Goal: Information Seeking & Learning: Learn about a topic

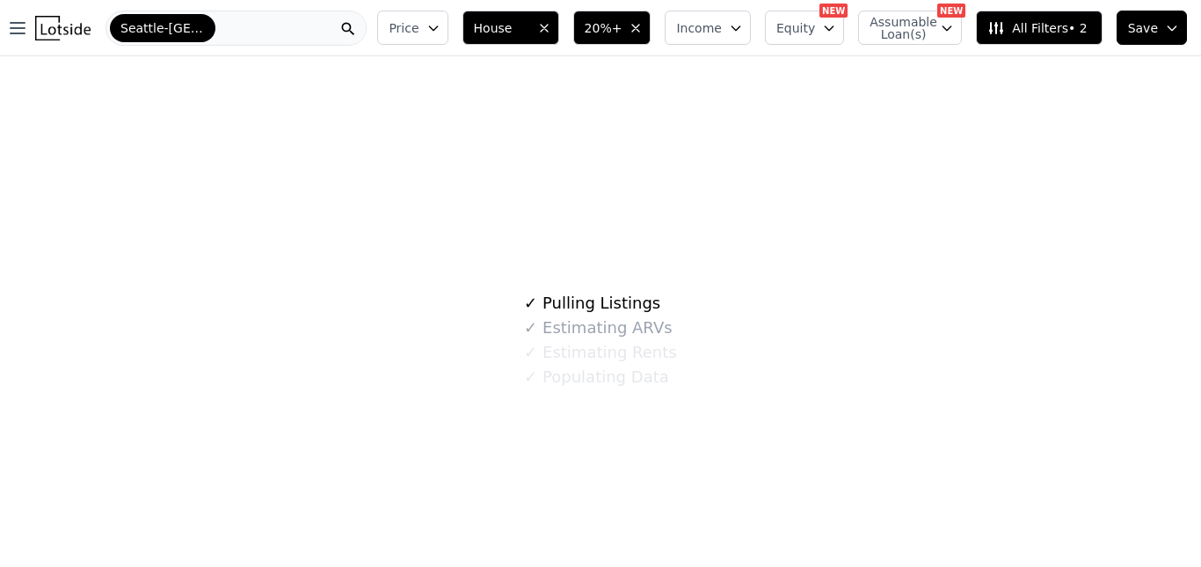
click at [335, 25] on div "Seattle-Tacoma-Bellevue" at bounding box center [236, 28] width 261 height 35
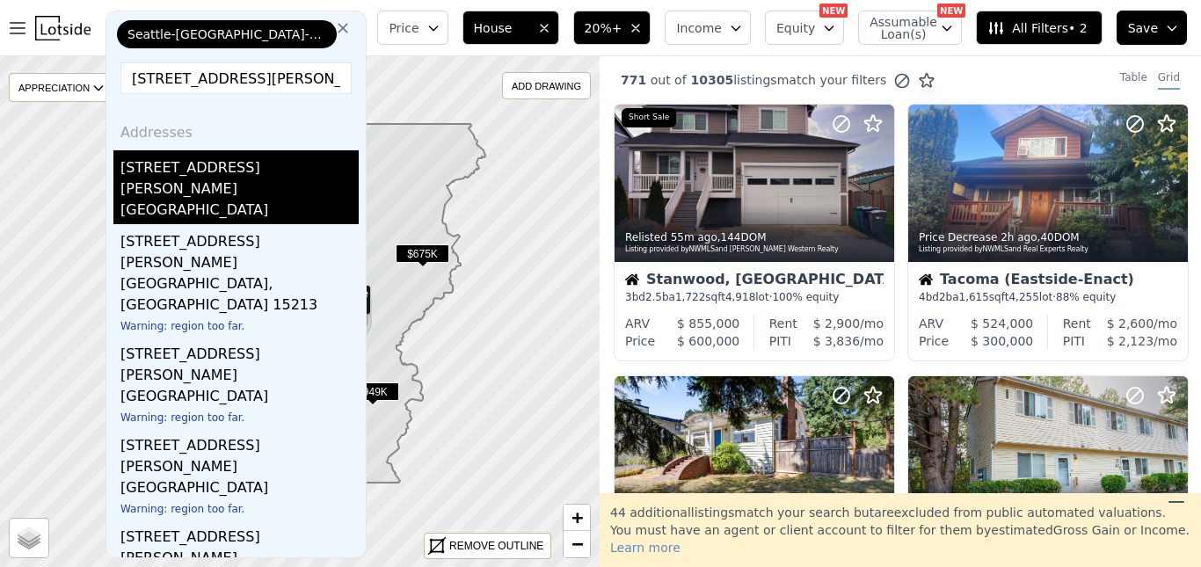
type input "3220 S Dawson St"
click at [252, 170] on div "3220 S Dawson St" at bounding box center [239, 174] width 238 height 49
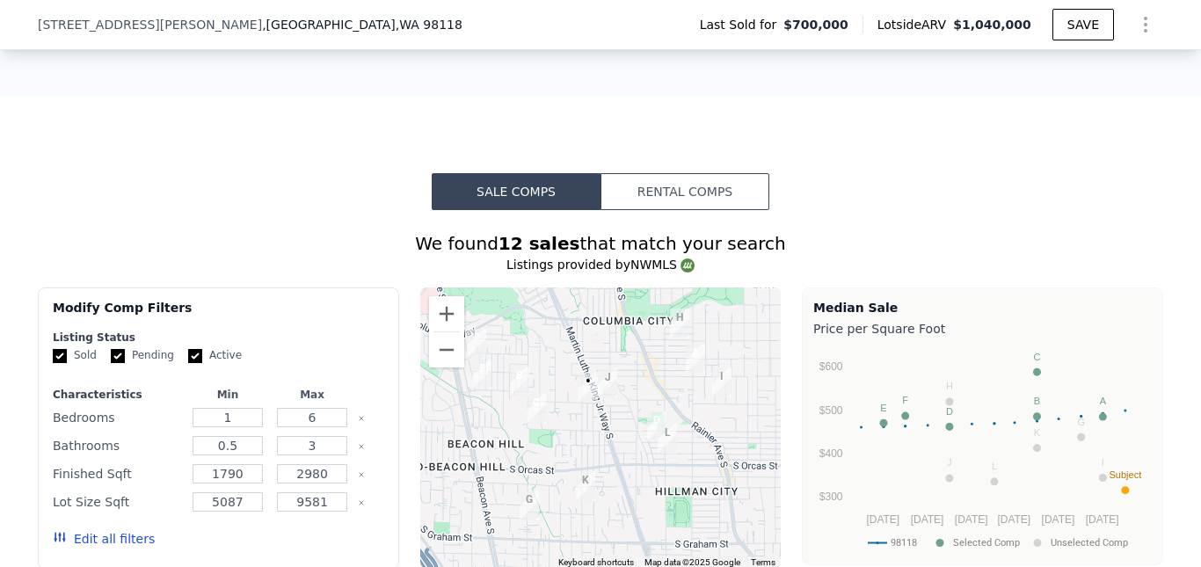
scroll to position [1260, 0]
click at [503, 202] on button "Sale Comps" at bounding box center [516, 191] width 169 height 37
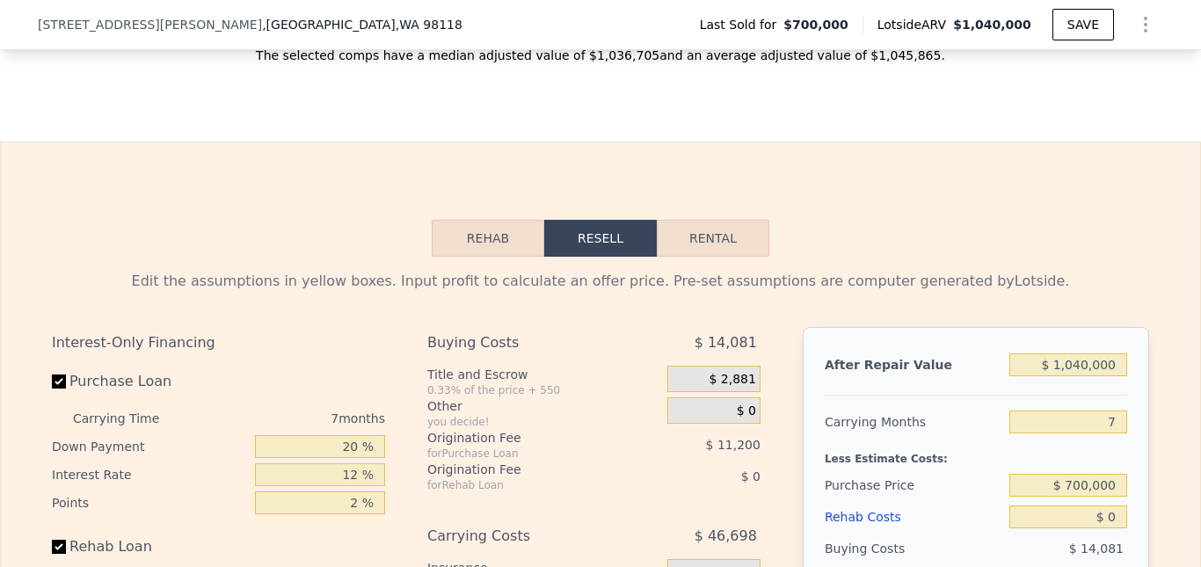
scroll to position [2416, 0]
click at [700, 256] on button "Rental" at bounding box center [713, 237] width 113 height 37
select select "30"
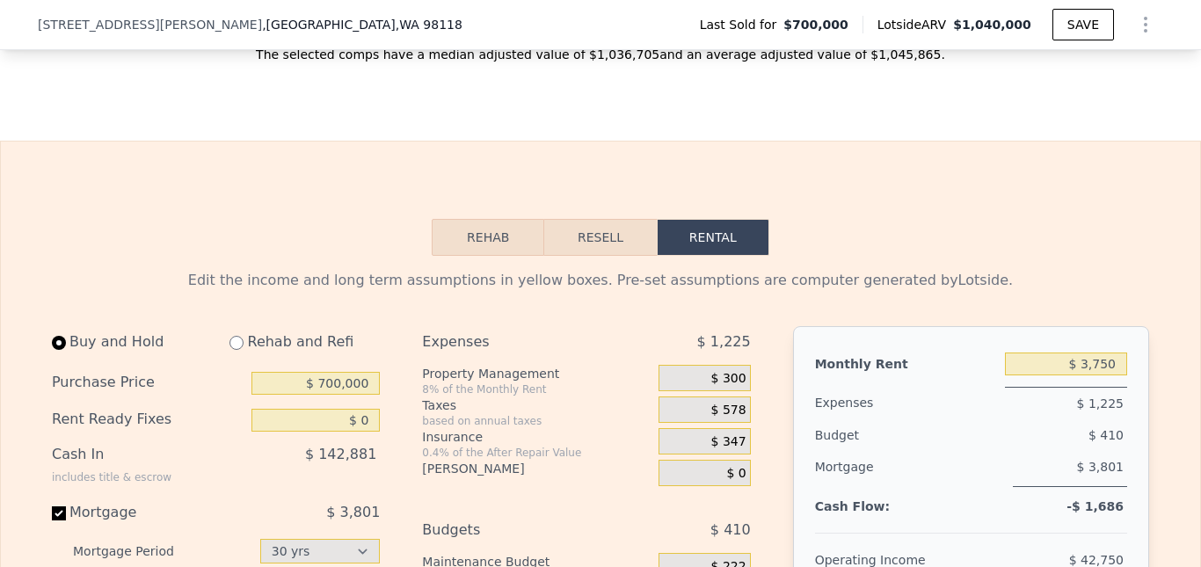
scroll to position [2470, 0]
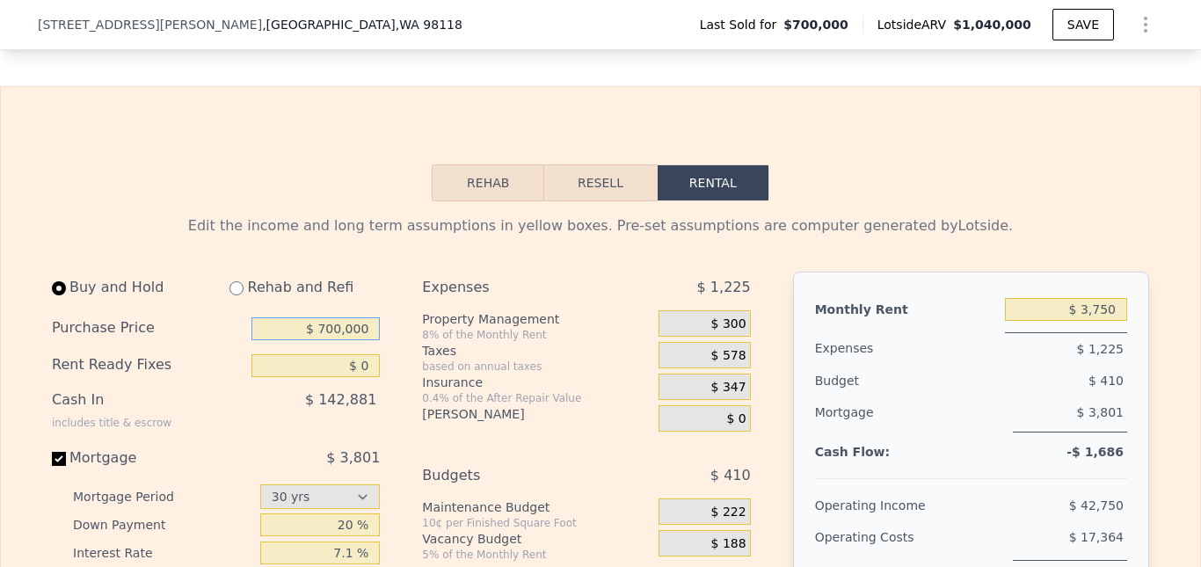
click at [350, 340] on input "$ 700,000" at bounding box center [316, 328] width 128 height 23
type input "$ 650,000"
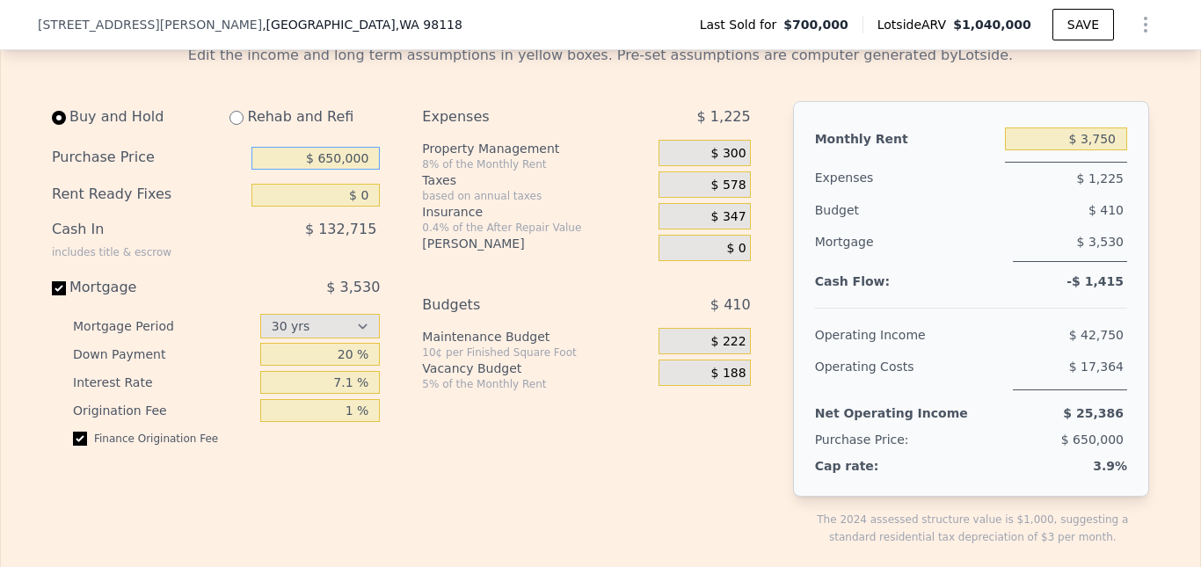
scroll to position [2642, 0]
click at [54, 295] on input "Mortgage $ 3,530" at bounding box center [59, 288] width 14 height 14
checkbox input "false"
type input "$ 4,000"
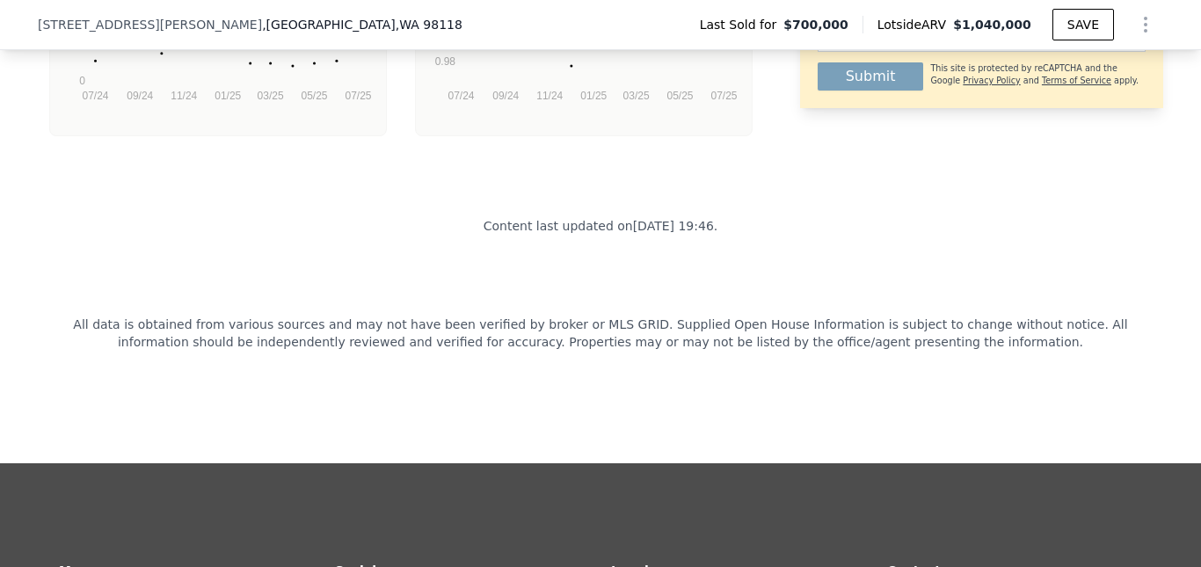
scroll to position [4471, 0]
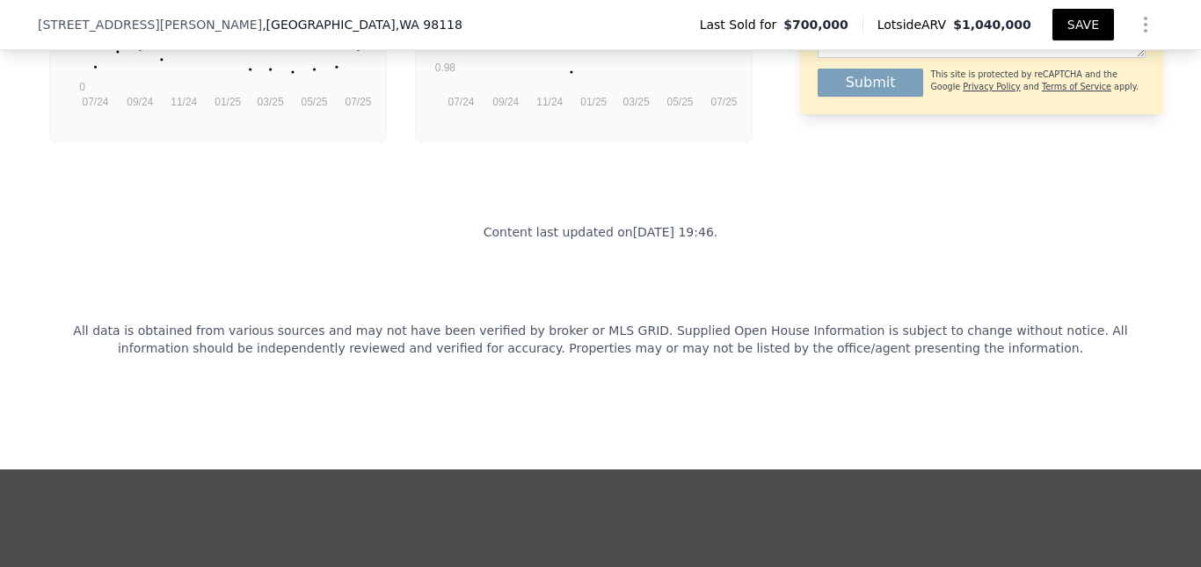
click at [1076, 20] on button "SAVE" at bounding box center [1084, 25] width 62 height 32
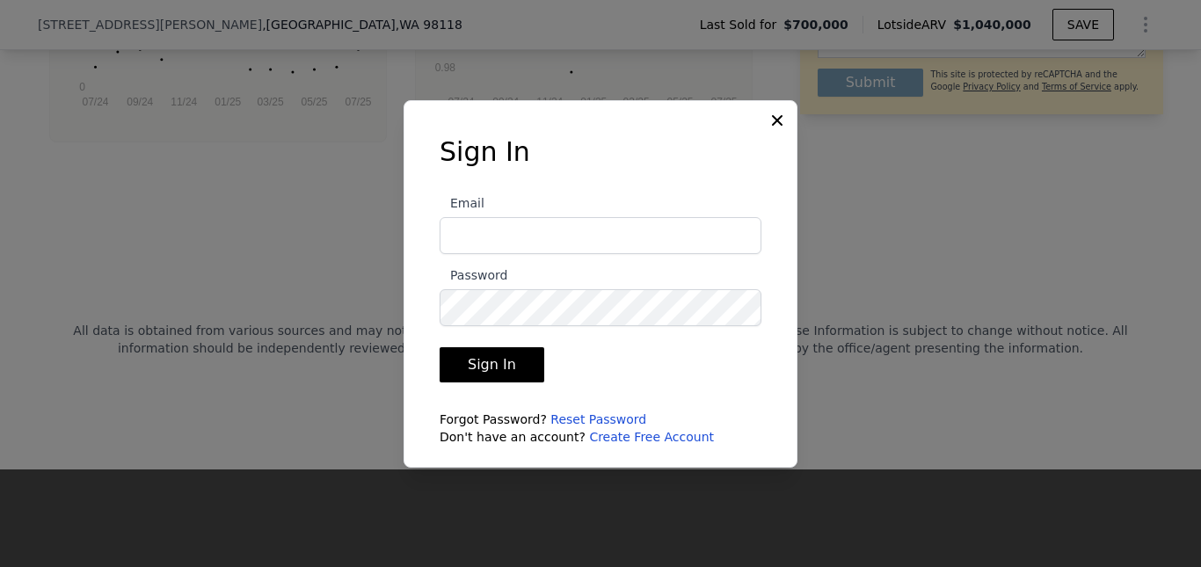
type input "GUIDANCECAPITOL@GMAIL.COM"
click at [501, 360] on button "Sign In" at bounding box center [492, 364] width 105 height 35
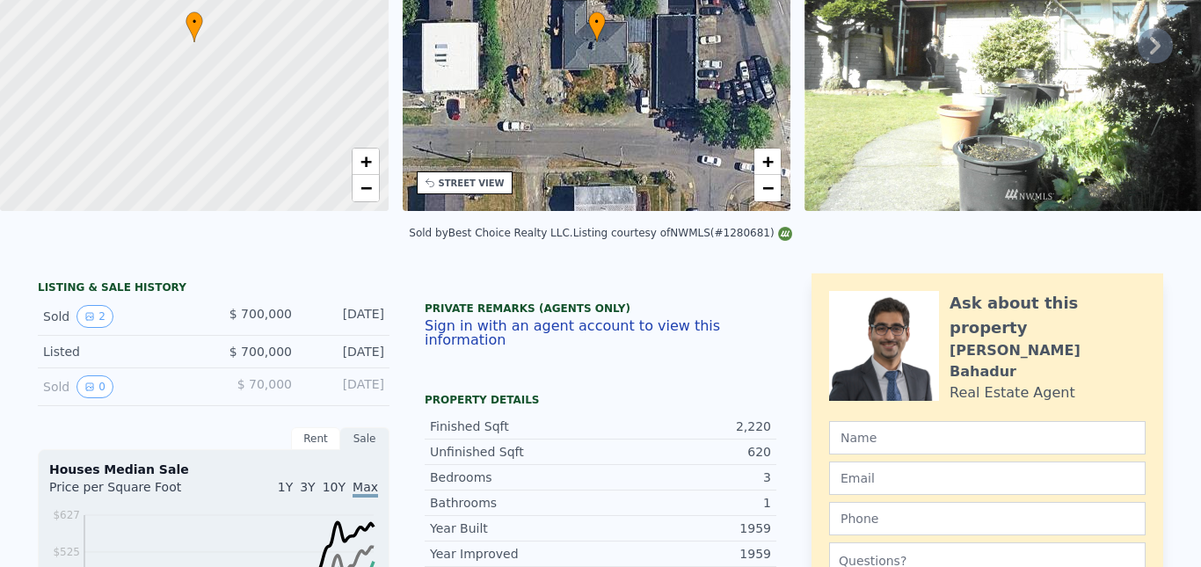
scroll to position [0, 0]
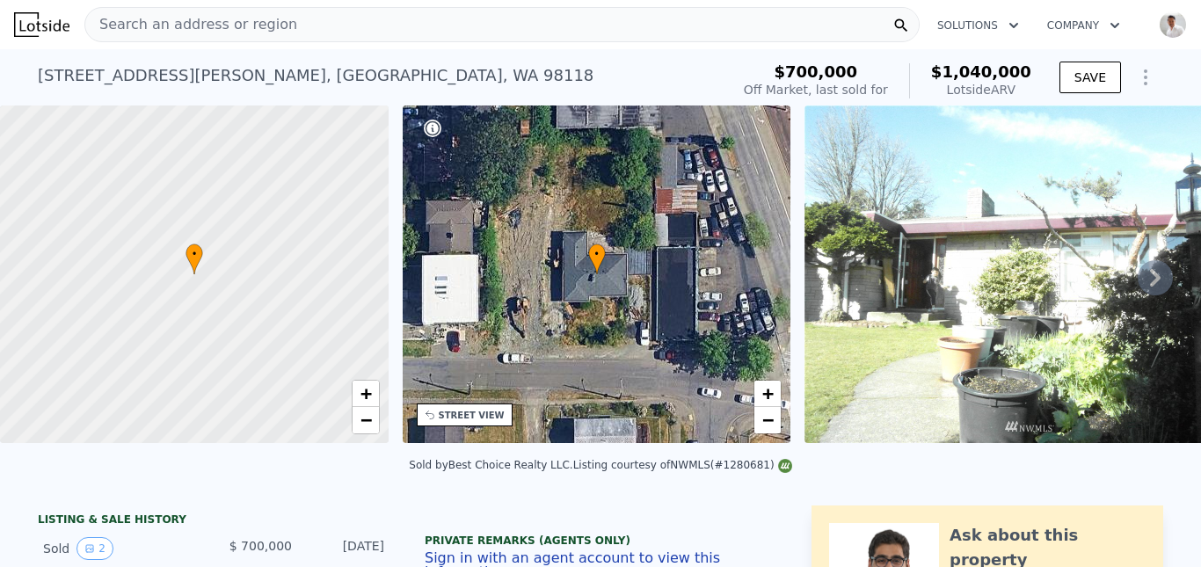
click at [1145, 78] on icon "Show Options" at bounding box center [1146, 77] width 2 height 14
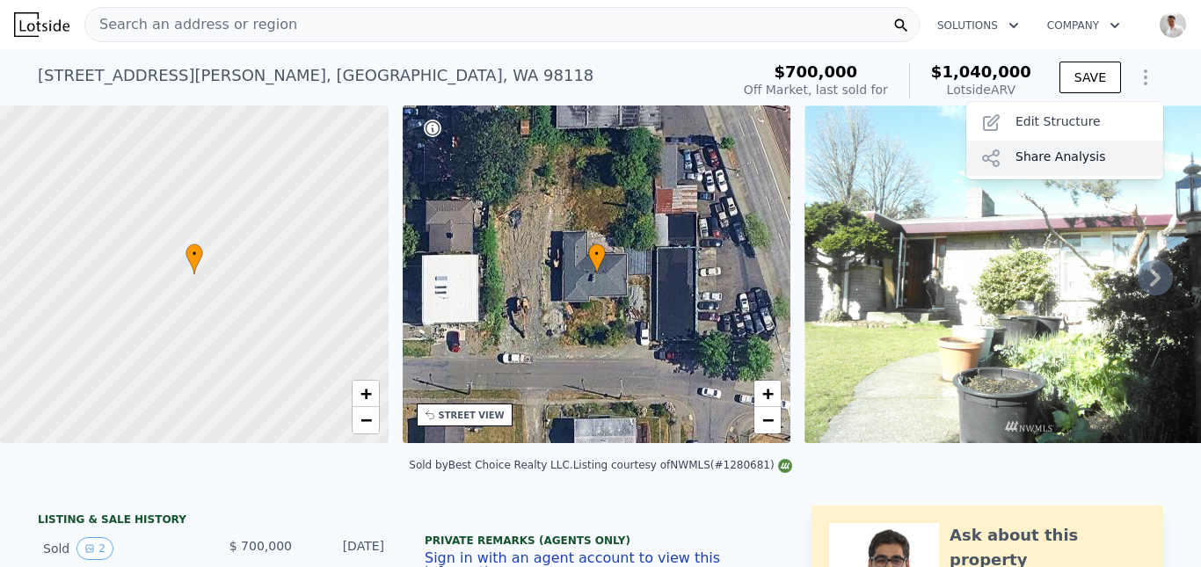
click at [1054, 156] on div "Share Analysis" at bounding box center [1064, 158] width 197 height 35
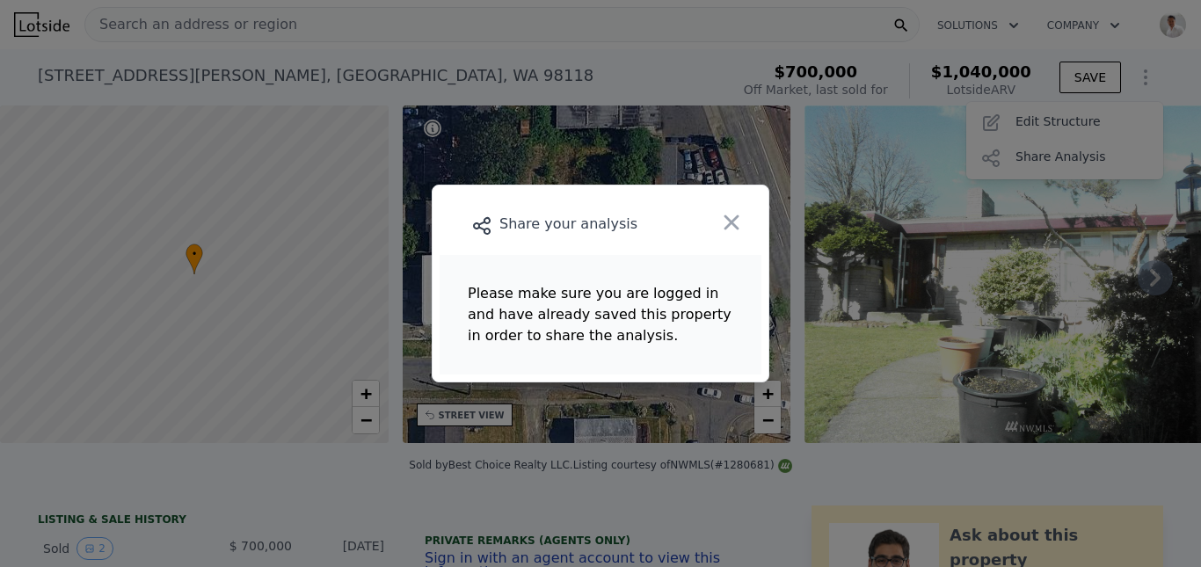
click at [547, 310] on main "Please make sure you are logged in and have already saved this property in orde…" at bounding box center [601, 315] width 322 height 120
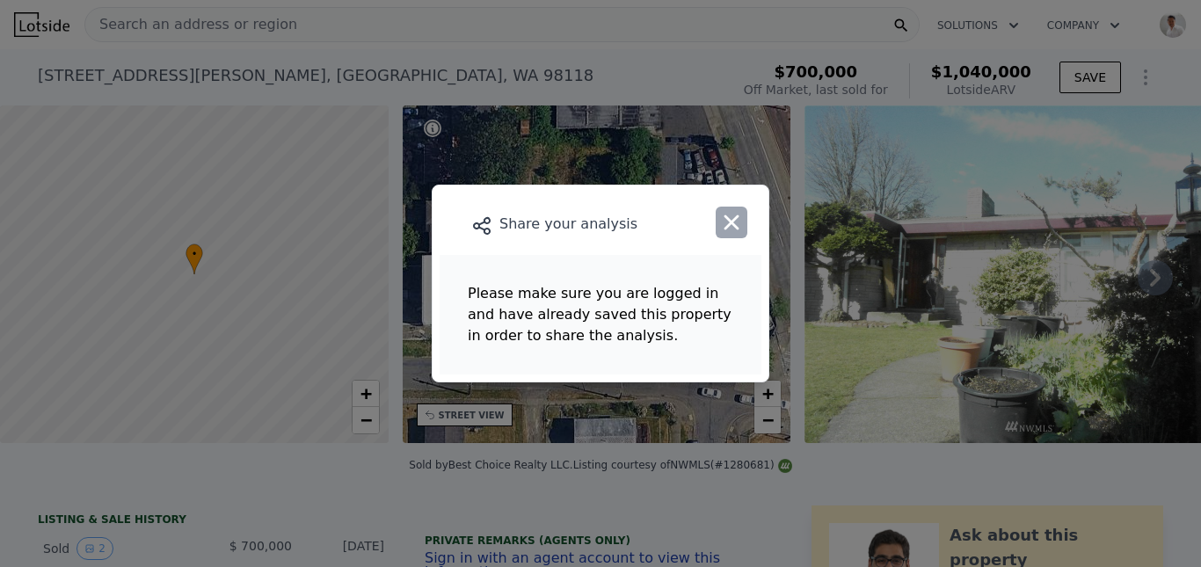
click at [732, 230] on icon "button" at bounding box center [731, 222] width 25 height 25
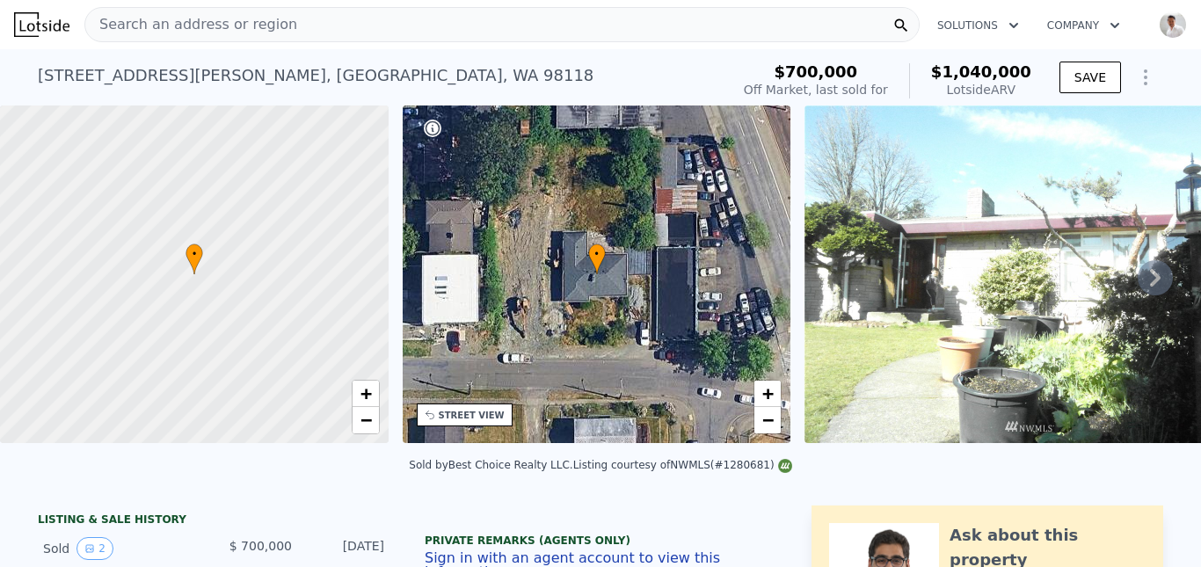
click at [1135, 77] on icon "Show Options" at bounding box center [1145, 77] width 21 height 21
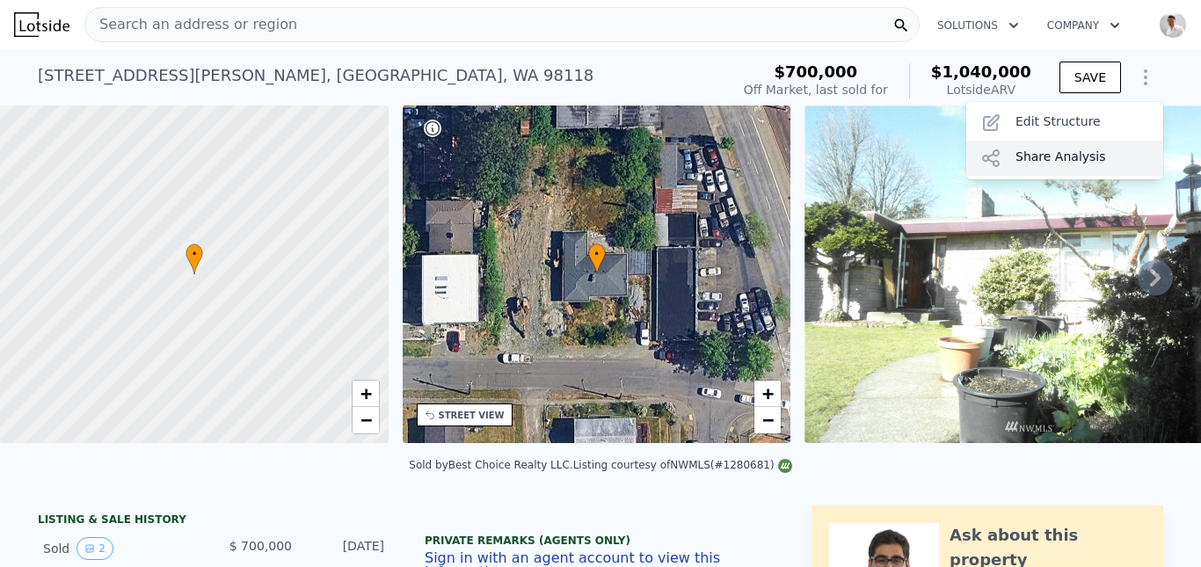
click at [1032, 155] on div "Share Analysis" at bounding box center [1064, 158] width 197 height 35
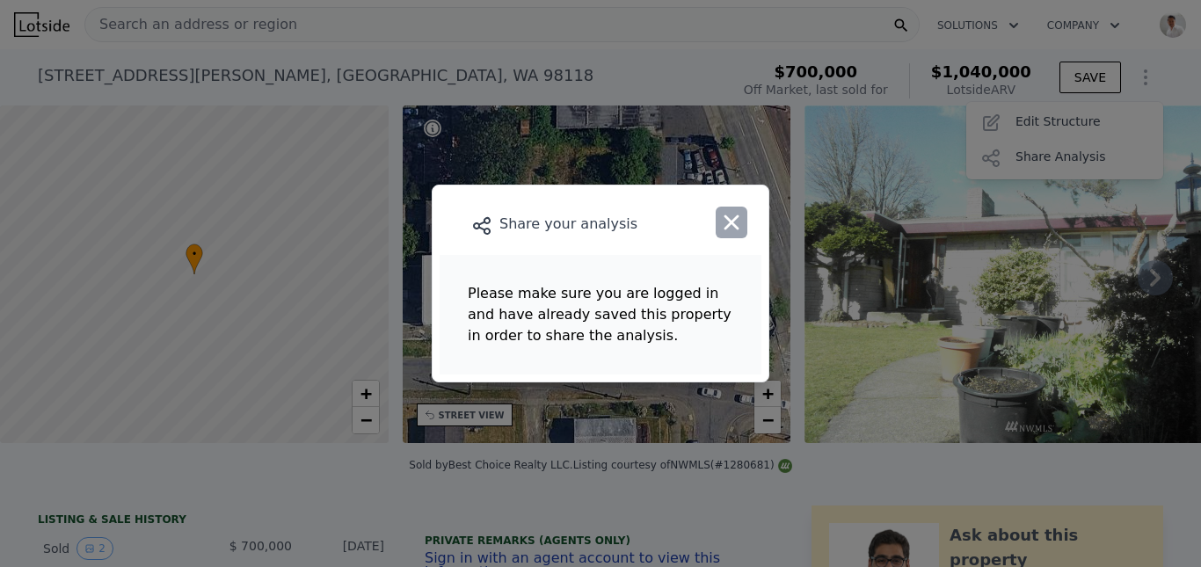
click at [738, 222] on icon "button" at bounding box center [731, 222] width 25 height 25
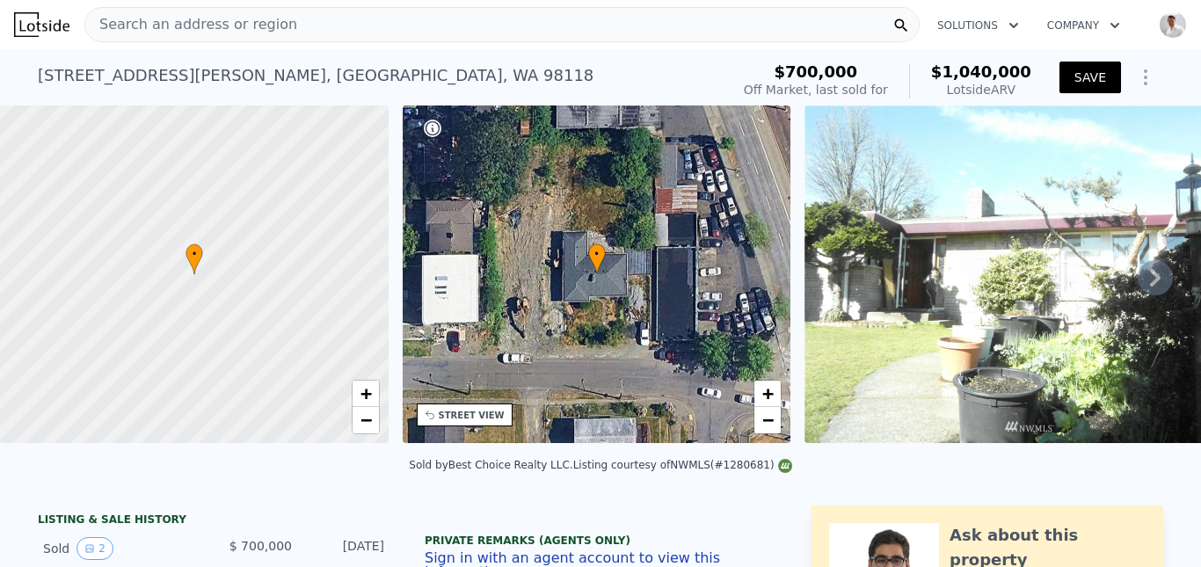
click at [1088, 80] on button "SAVE" at bounding box center [1091, 78] width 62 height 32
click at [1145, 78] on icon "Show Options" at bounding box center [1146, 77] width 2 height 14
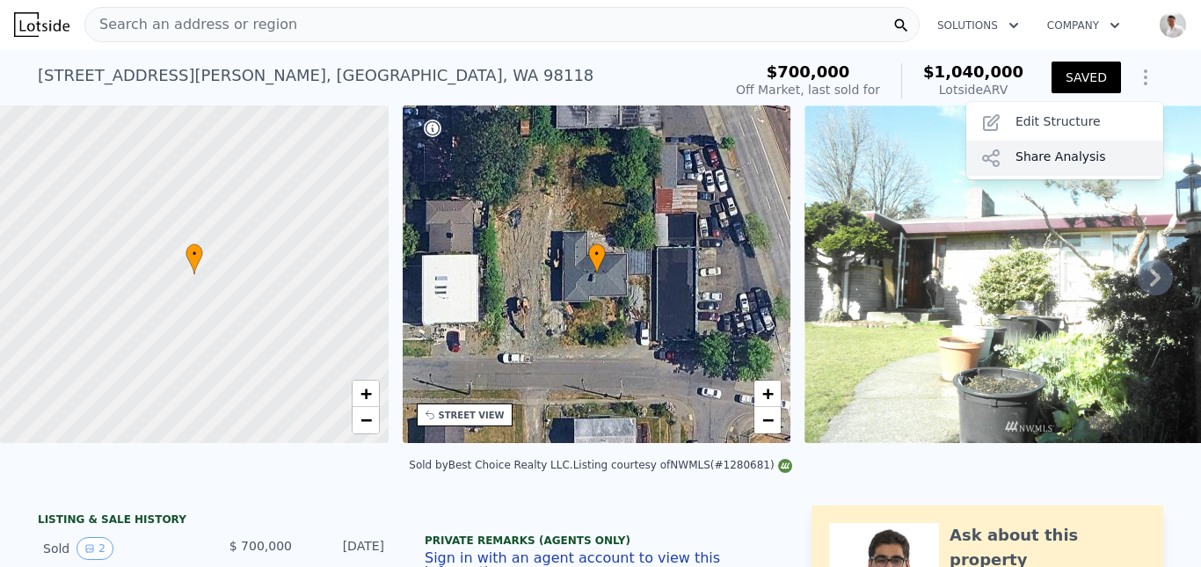
click at [1057, 166] on div "Share Analysis" at bounding box center [1064, 158] width 197 height 35
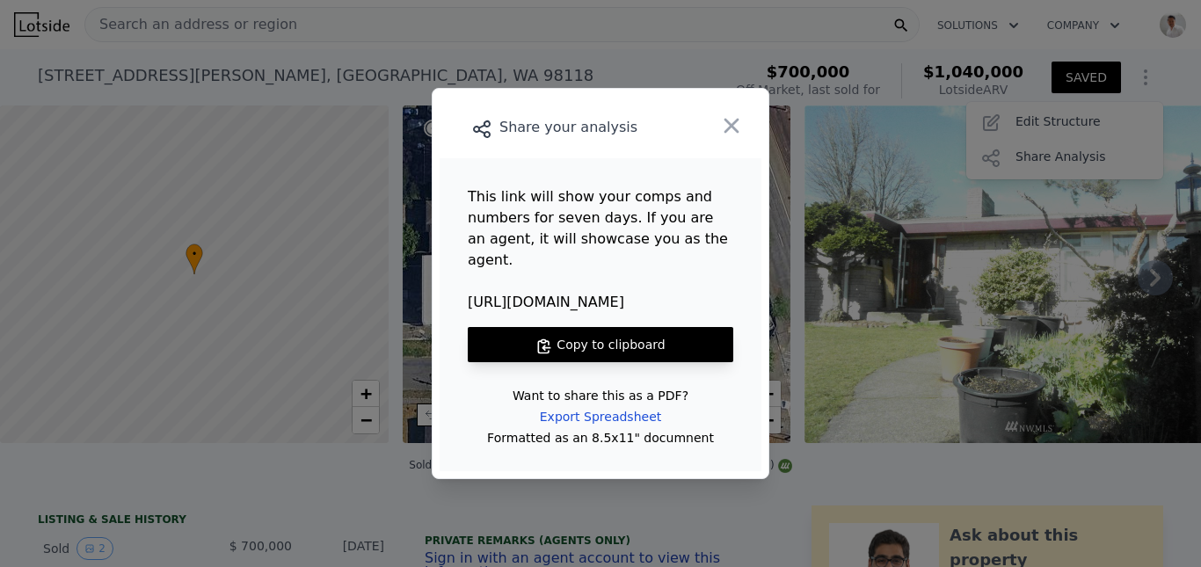
click at [574, 336] on button "Copy to clipboard" at bounding box center [601, 344] width 266 height 35
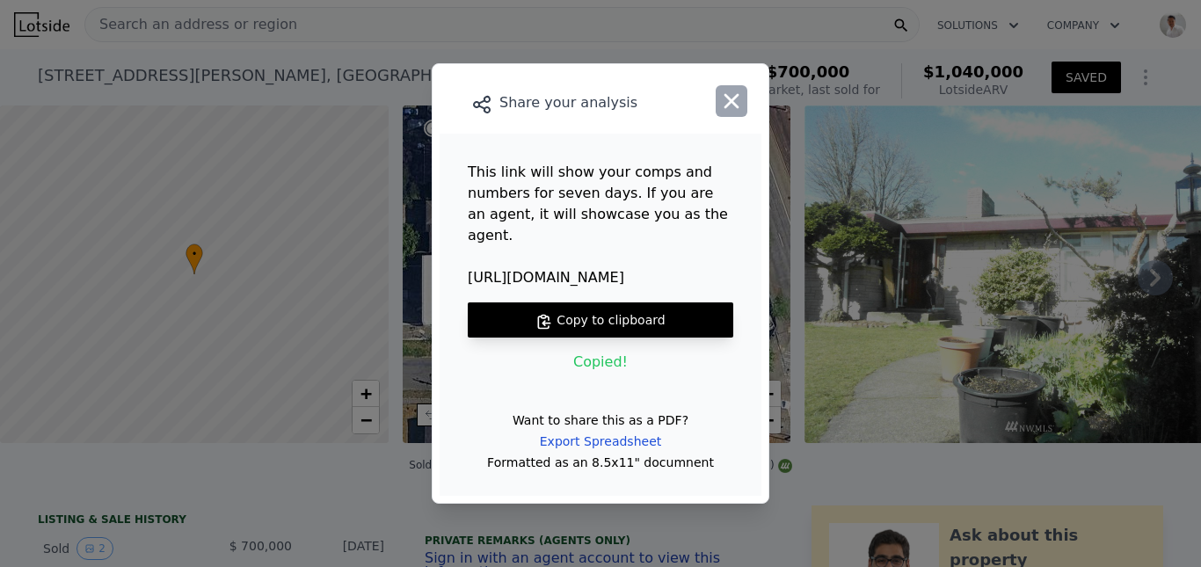
click at [736, 111] on icon "button" at bounding box center [731, 101] width 25 height 25
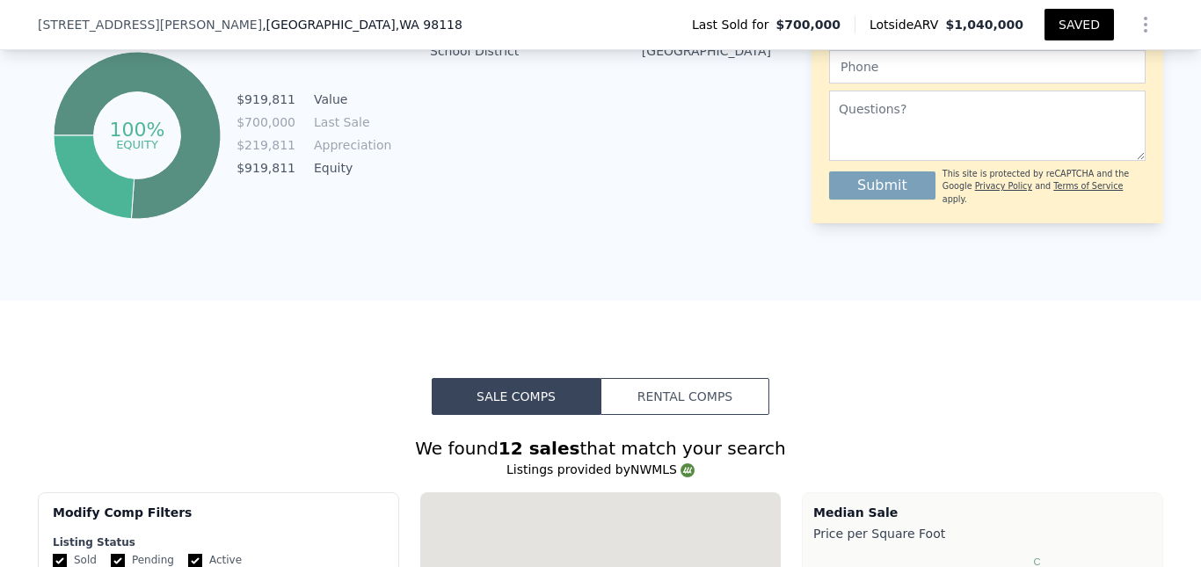
scroll to position [24, 0]
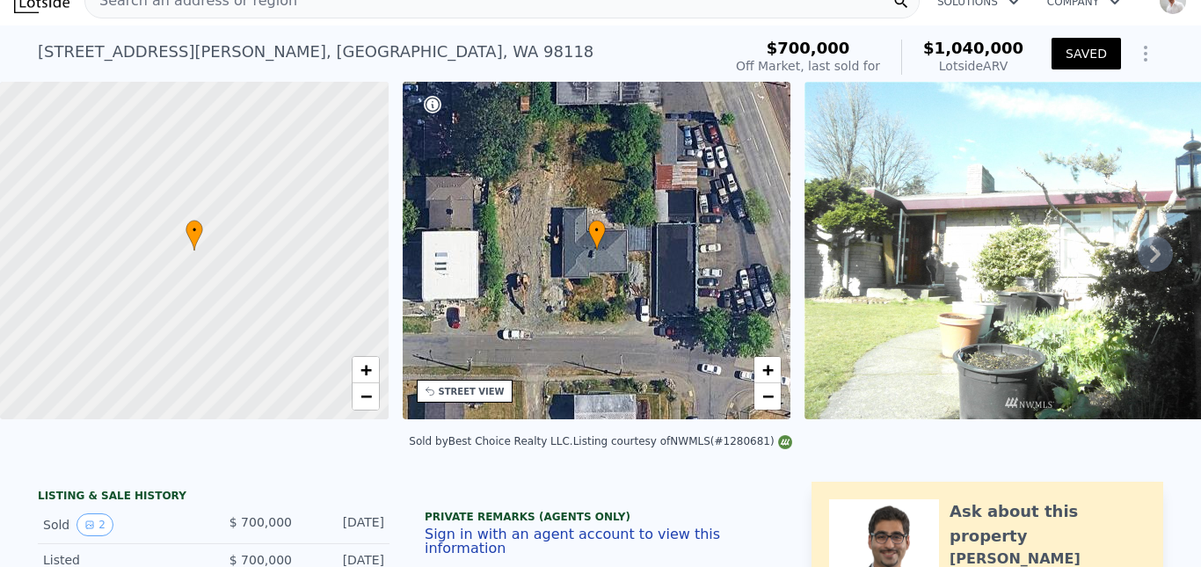
click at [309, 18] on div "Search an address or region" at bounding box center [501, 0] width 835 height 35
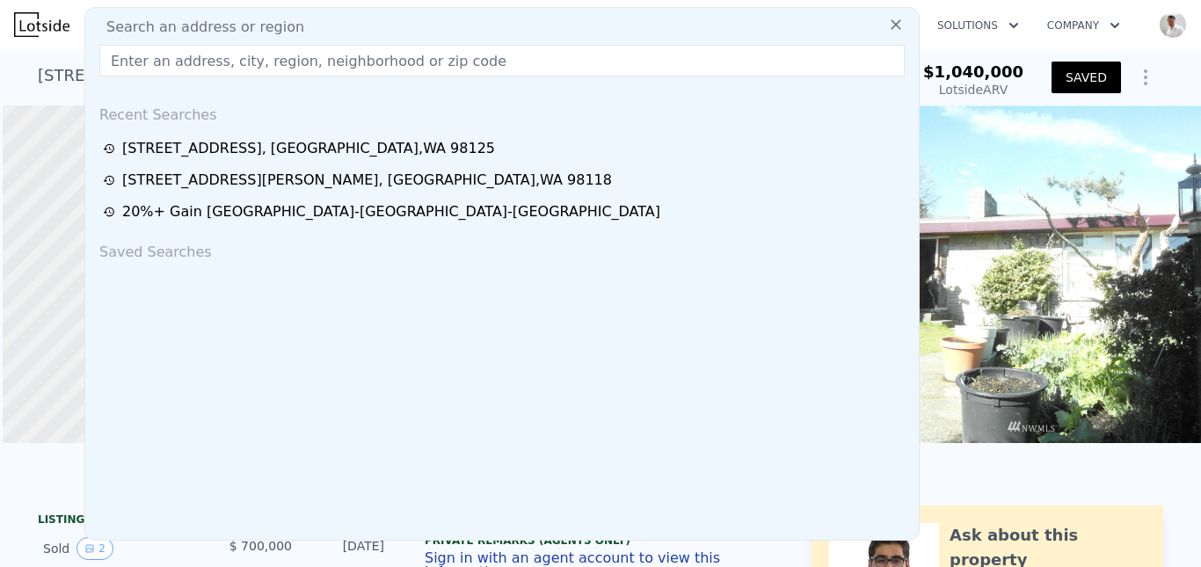
scroll to position [0, 7]
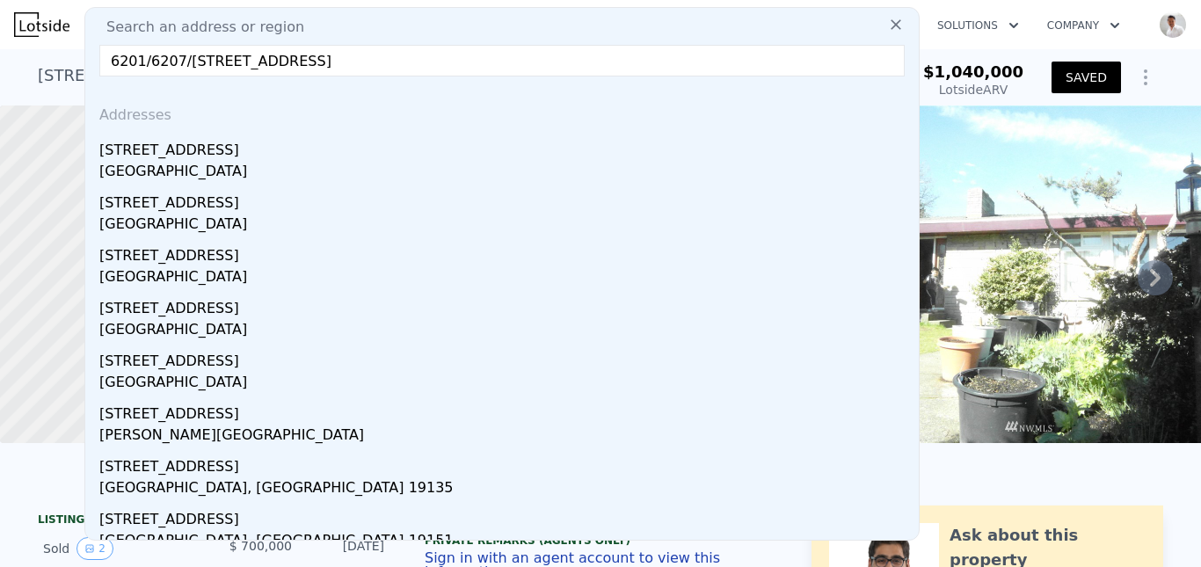
type input "6201/6207/6115 Rainier Ave S"
click at [213, 151] on div "[STREET_ADDRESS]" at bounding box center [505, 147] width 813 height 28
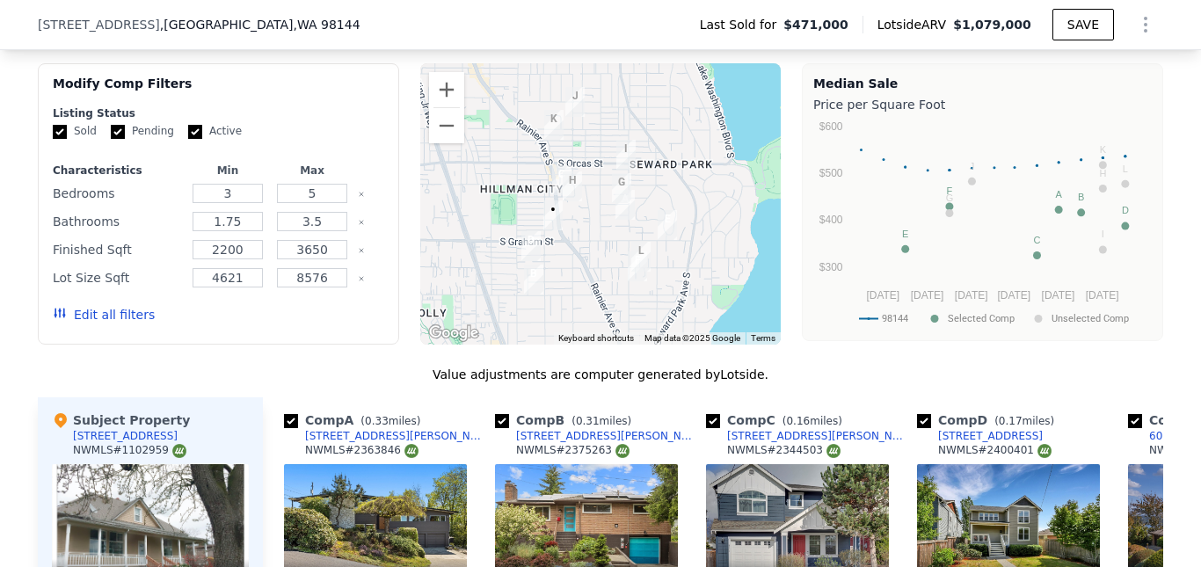
scroll to position [1695, 0]
click at [228, 204] on input "3" at bounding box center [227, 194] width 69 height 19
type input "2"
click at [312, 328] on button "Update Search" at bounding box center [317, 315] width 133 height 25
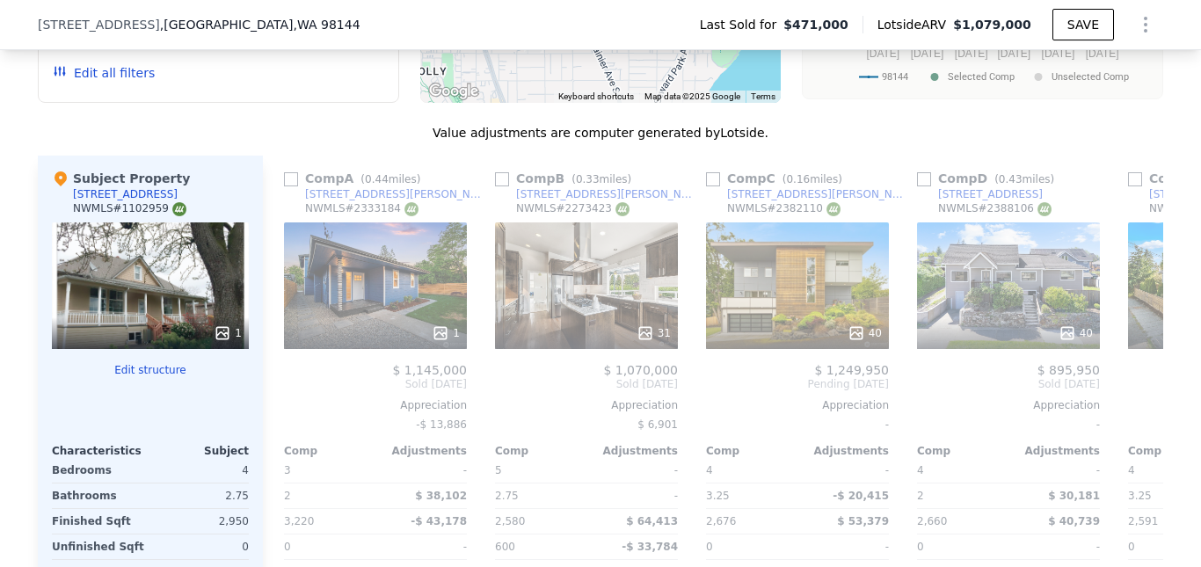
scroll to position [1938, 0]
click at [17, 181] on div "We found 14 sales that match your search Listings provided by NWMLS Filters Map…" at bounding box center [600, 234] width 1201 height 983
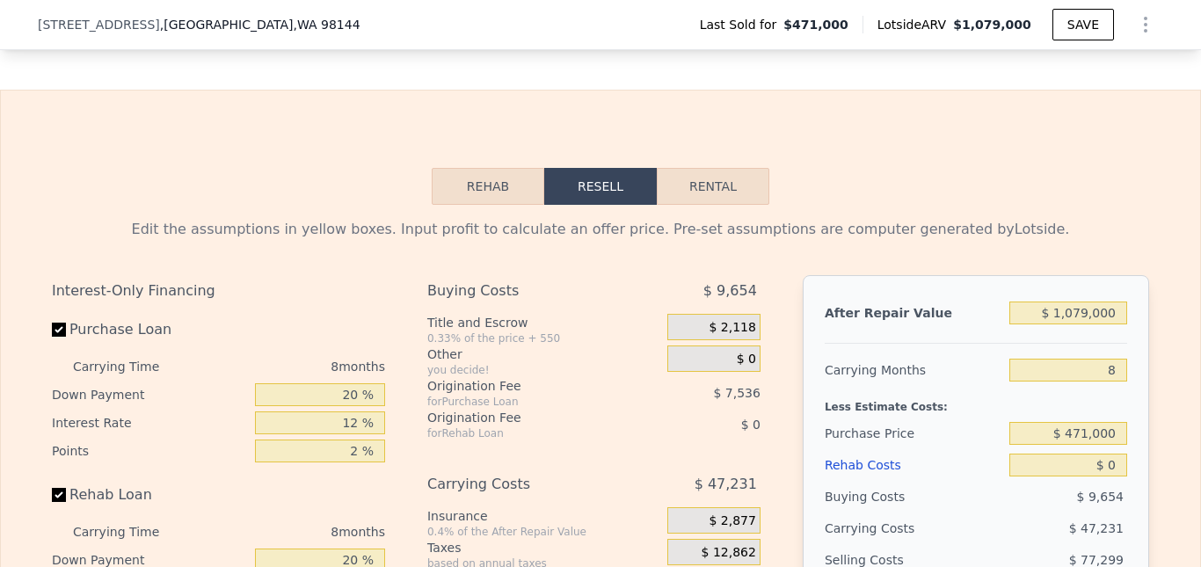
scroll to position [2784, 0]
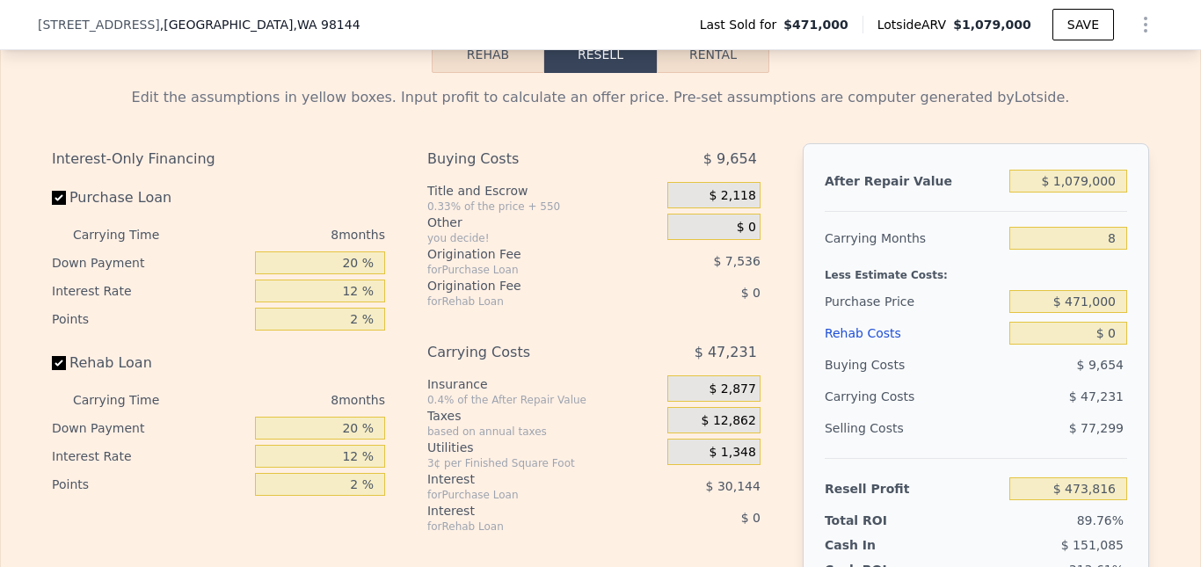
click at [675, 73] on button "Rental" at bounding box center [713, 54] width 113 height 37
select select "30"
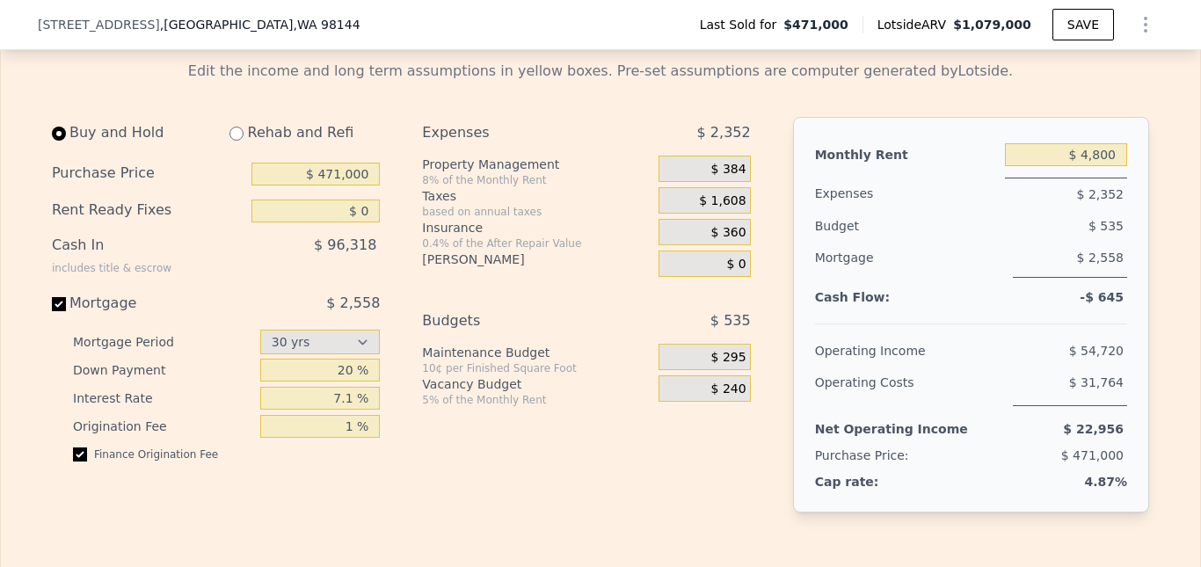
scroll to position [2811, 0]
click at [316, 185] on input "$ 471,000" at bounding box center [316, 173] width 128 height 23
click at [305, 185] on input "$ 471,000" at bounding box center [316, 173] width 128 height 23
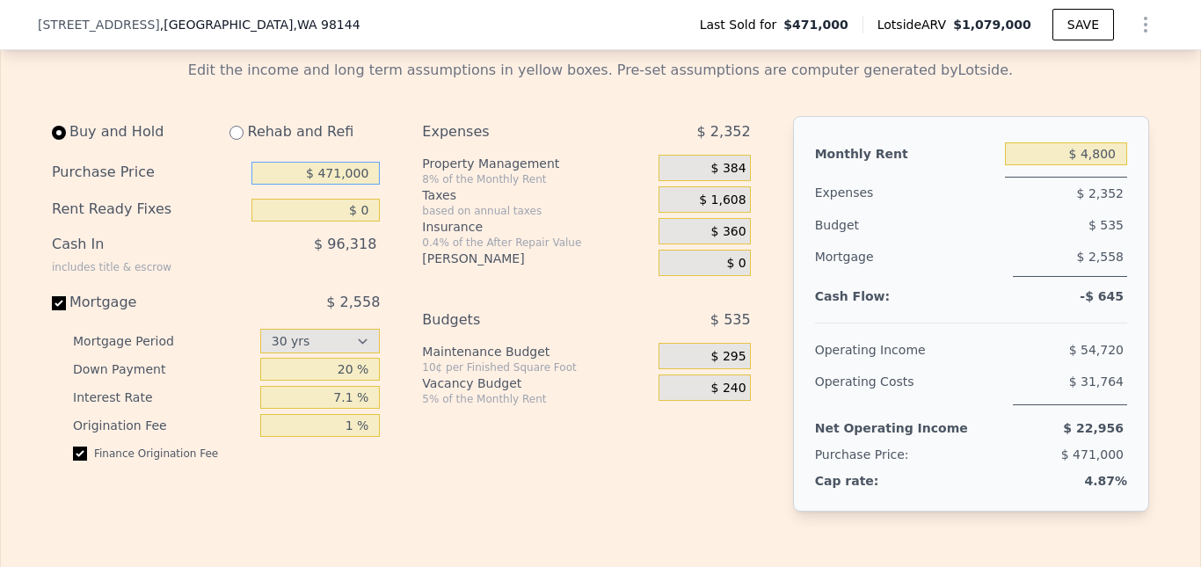
click at [305, 185] on input "$ 471,000" at bounding box center [316, 173] width 128 height 23
type input "$ 625,000"
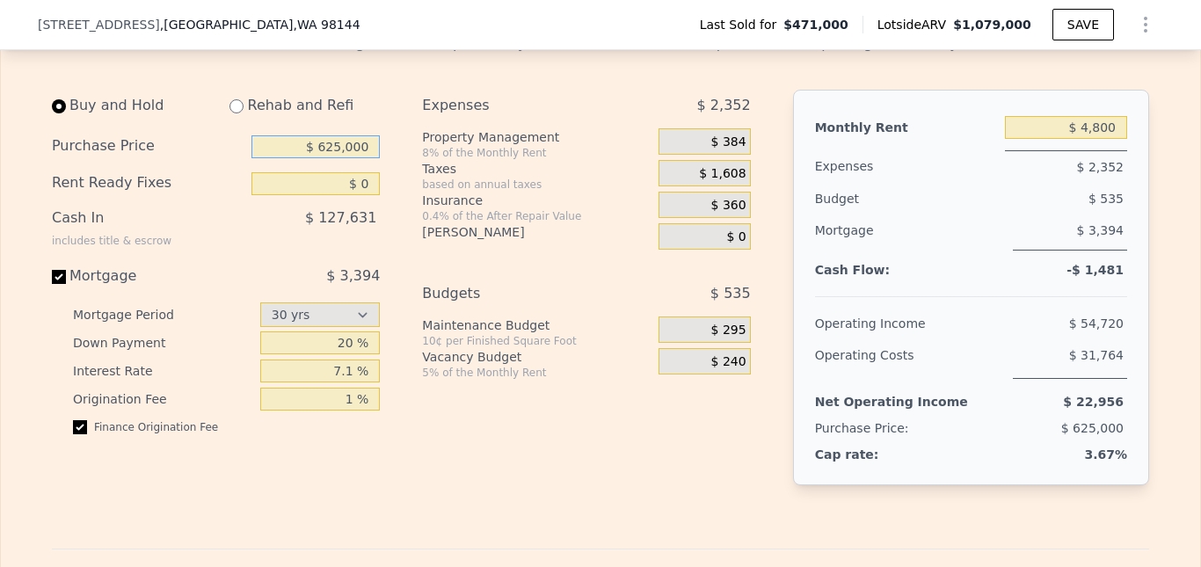
scroll to position [2839, 0]
click at [54, 283] on input "Mortgage $ 3,394" at bounding box center [59, 276] width 14 height 14
checkbox input "false"
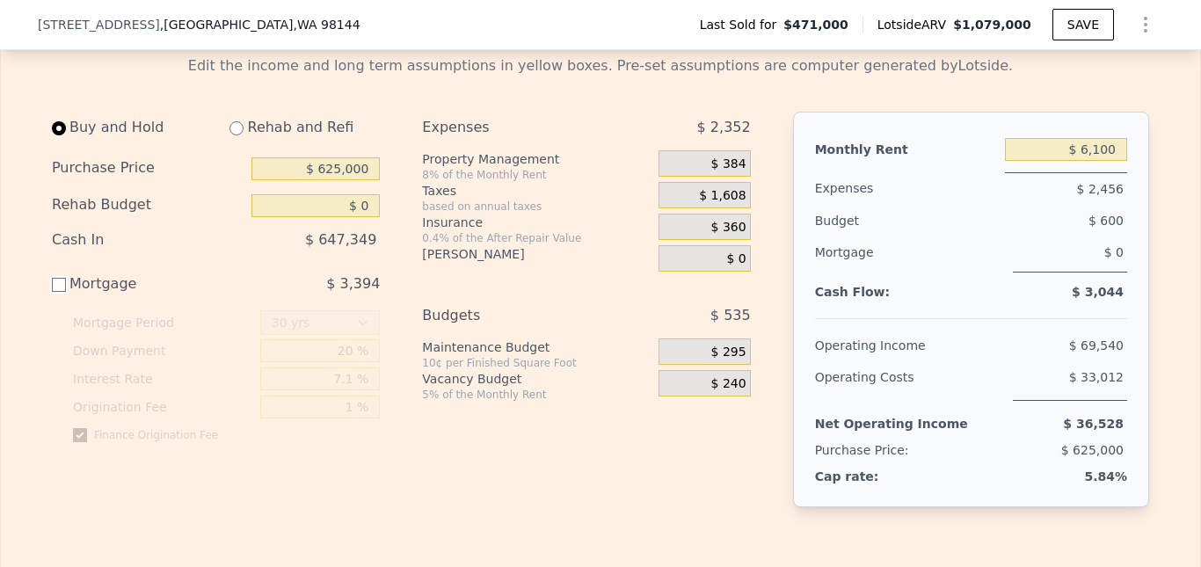
scroll to position [2818, 0]
click at [1067, 159] on input "$ 6,100" at bounding box center [1066, 147] width 122 height 23
click at [1065, 159] on input "$ 6,100" at bounding box center [1066, 147] width 122 height 23
type input "$ 2"
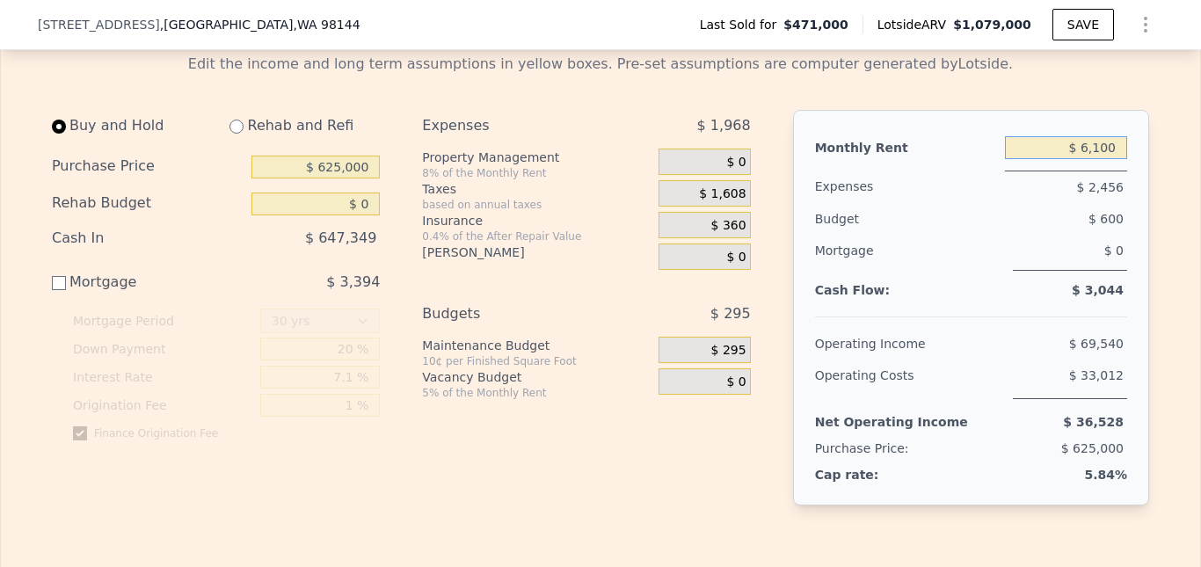
click at [1102, 159] on input "$ 6,100" at bounding box center [1066, 147] width 122 height 23
click at [1101, 159] on input "$ 6,100" at bounding box center [1066, 147] width 122 height 23
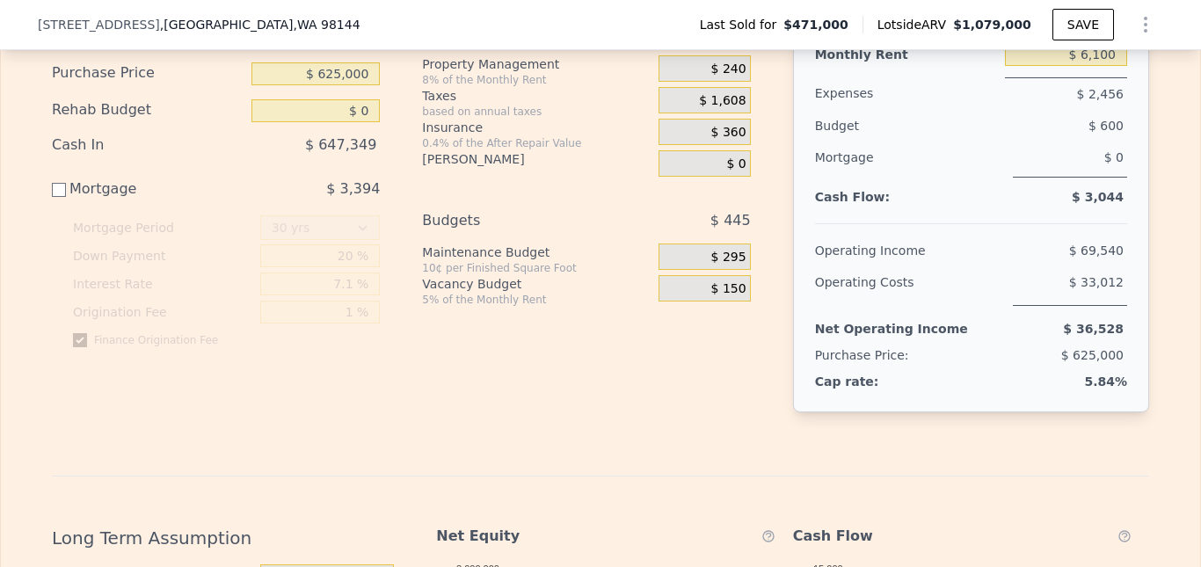
scroll to position [2912, 0]
click at [1149, 215] on div "Edit the income and long term assumptions in yellow boxes. Pre-set assumptions …" at bounding box center [601, 518] width 1126 height 1146
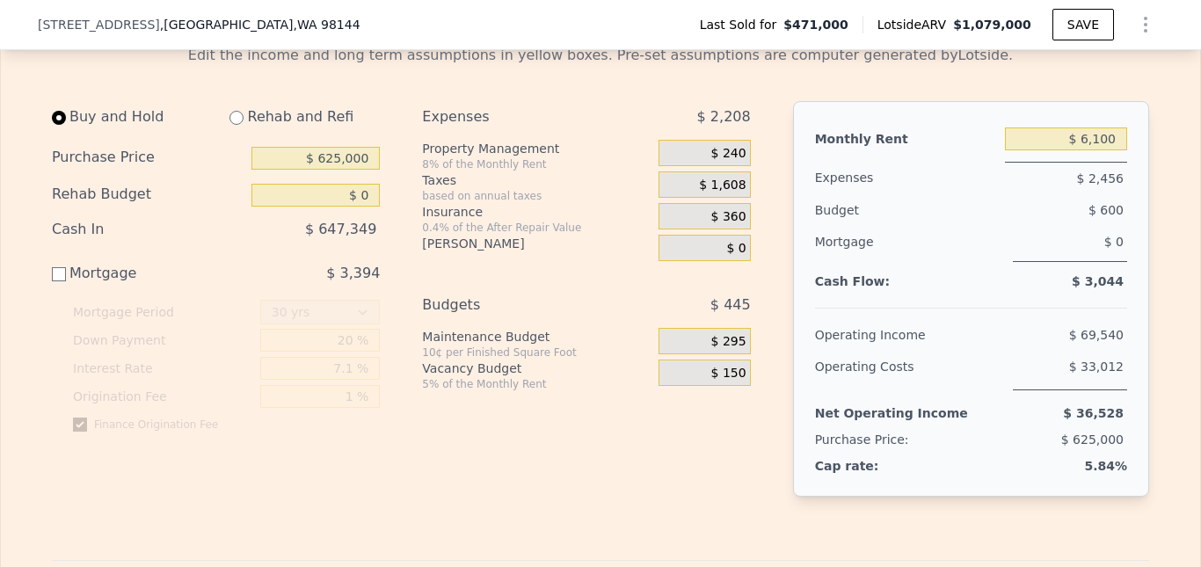
scroll to position [2808, 0]
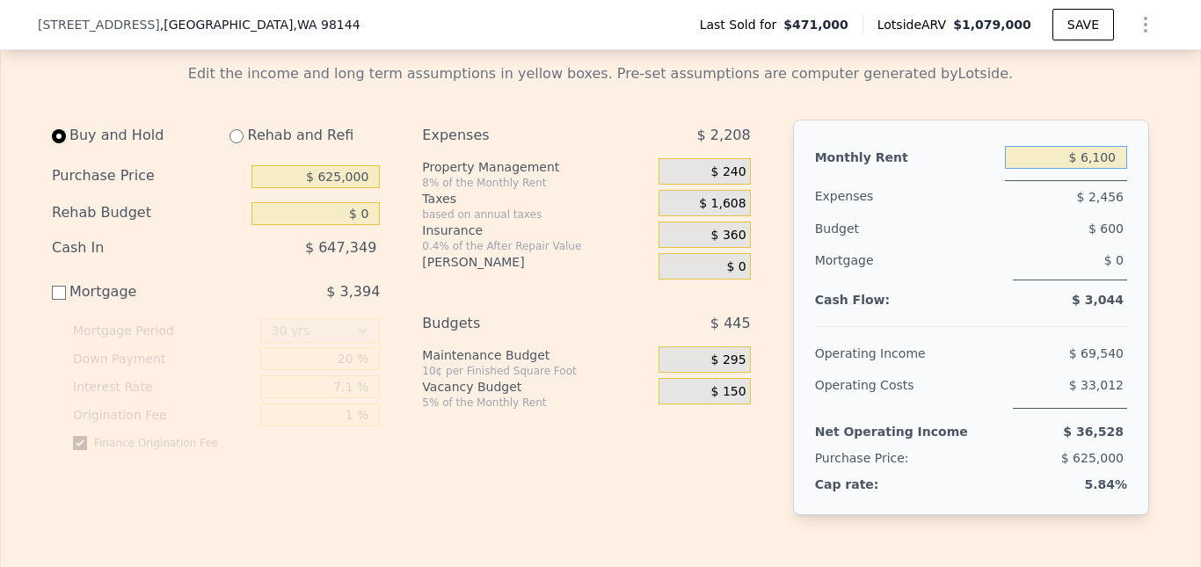
click at [1066, 169] on input "$ 6,100" at bounding box center [1066, 157] width 122 height 23
click at [1085, 169] on input "$ 6,100" at bounding box center [1066, 157] width 122 height 23
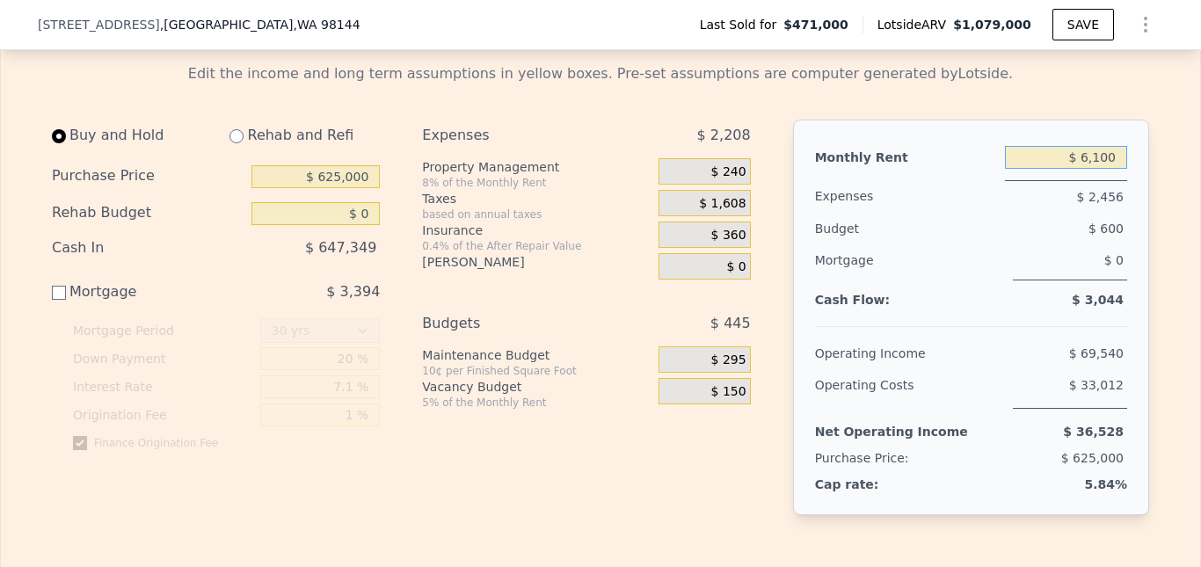
click at [1085, 169] on input "$ 6,100" at bounding box center [1066, 157] width 122 height 23
type input "$ 6,100"
click at [1047, 169] on input "$ 6,100" at bounding box center [1066, 157] width 122 height 23
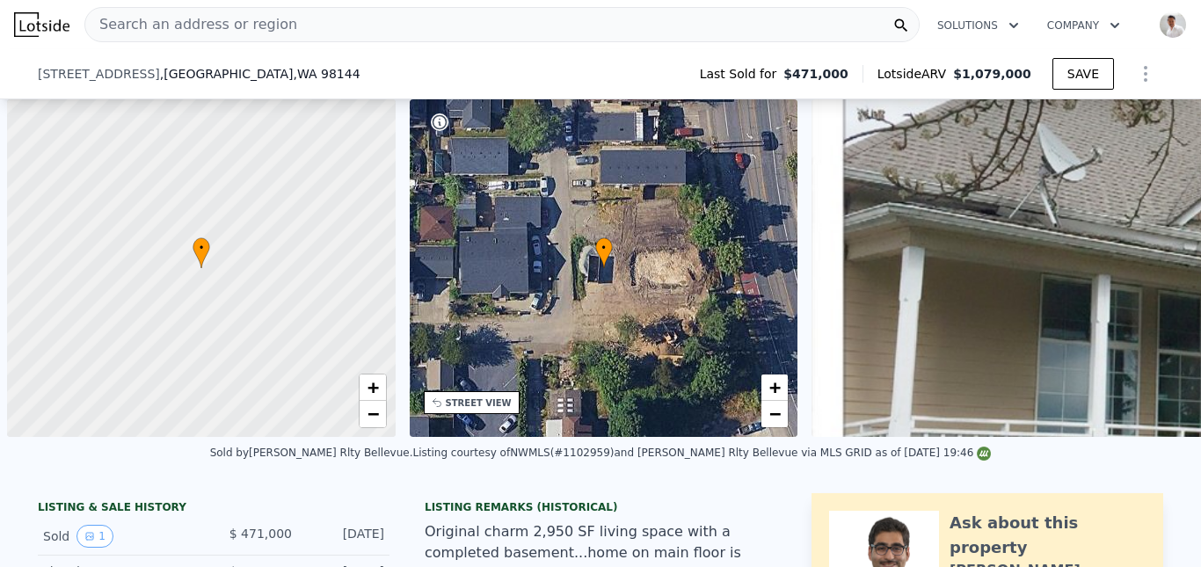
select select "30"
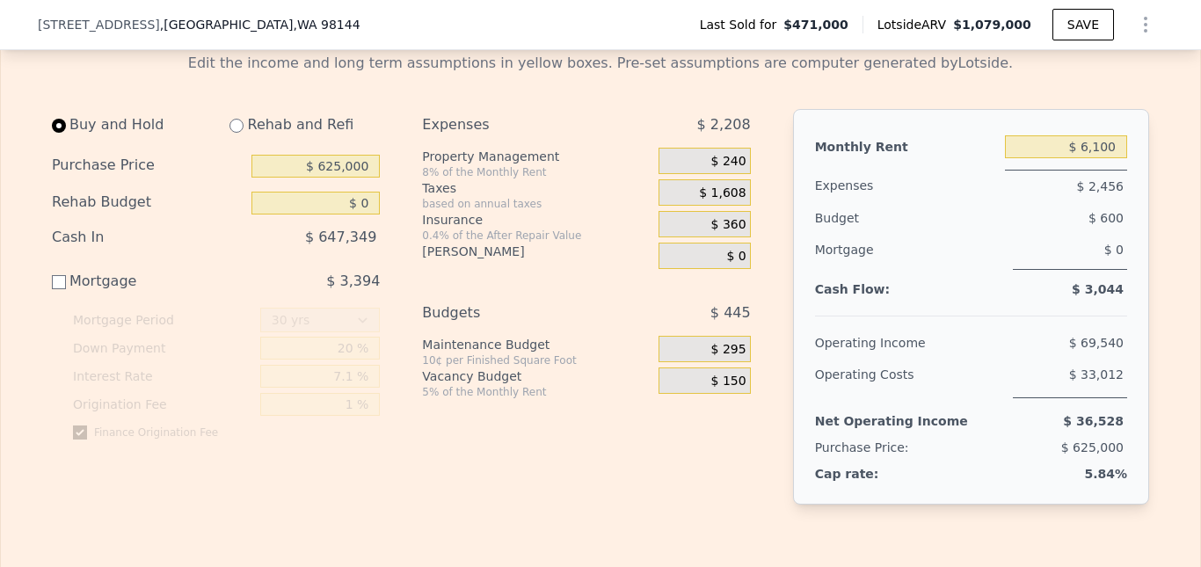
scroll to position [2819, 0]
click at [1094, 157] on input "$ 6,100" at bounding box center [1066, 146] width 122 height 23
type input "$ 3"
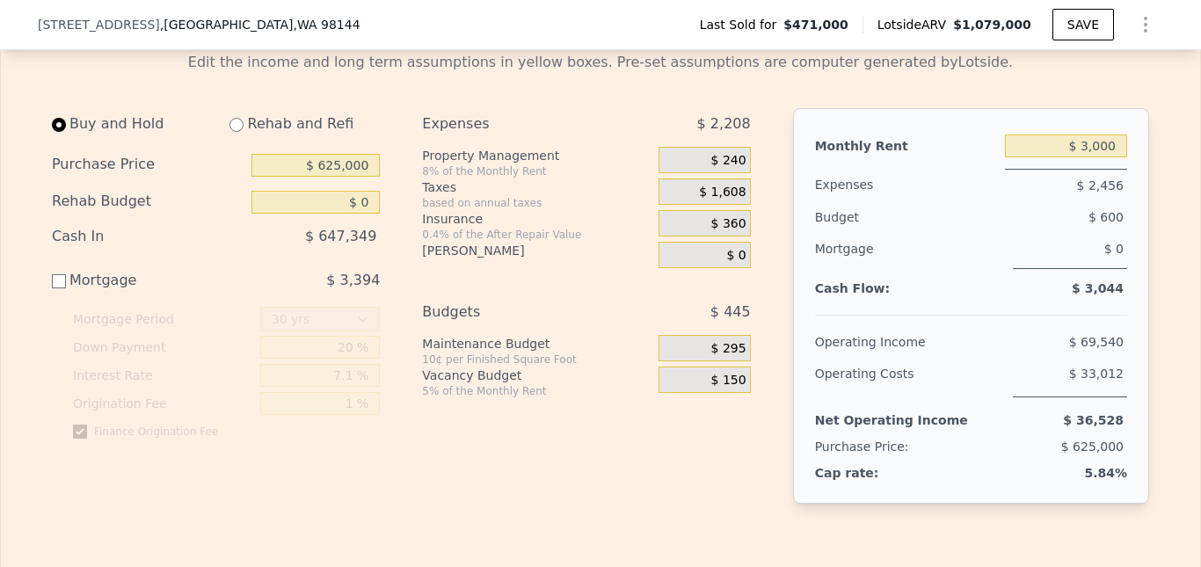
type input "$ 6,100"
click at [913, 201] on div "Expenses" at bounding box center [906, 185] width 183 height 33
click at [1067, 157] on input "$ 6,100" at bounding box center [1066, 146] width 122 height 23
click at [1080, 25] on button "SAVE" at bounding box center [1084, 25] width 62 height 32
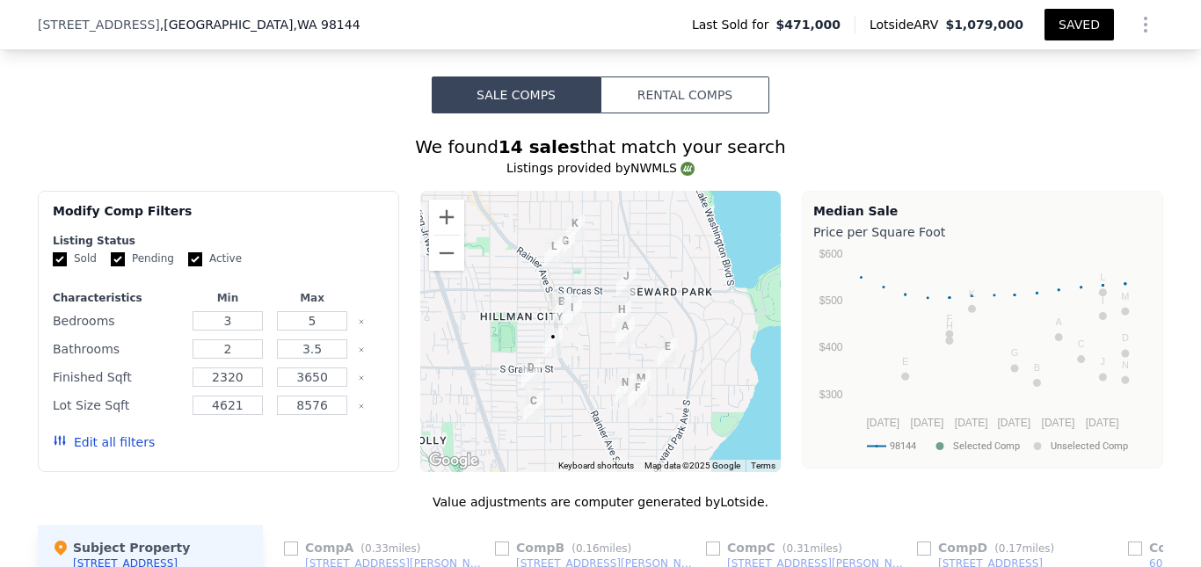
scroll to position [1578, 0]
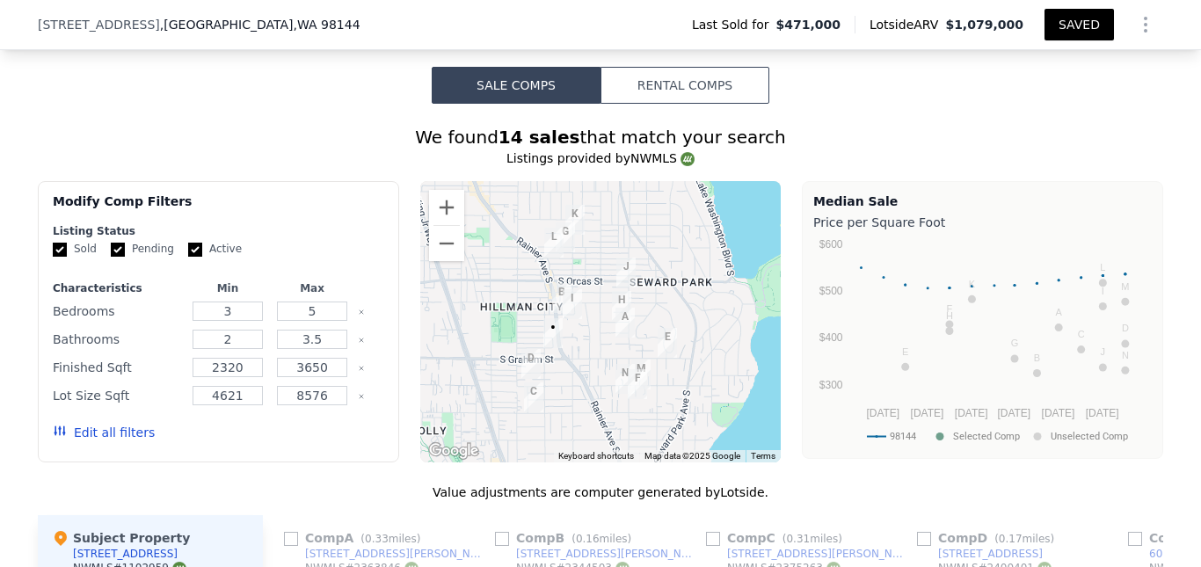
click at [670, 97] on button "Rental Comps" at bounding box center [685, 85] width 169 height 37
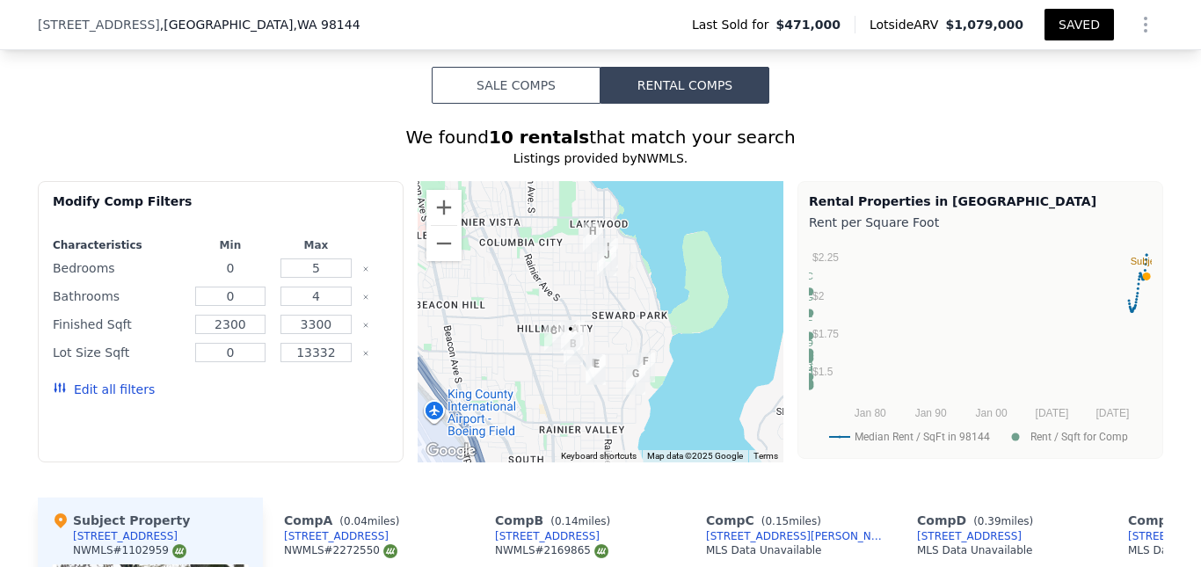
click at [240, 278] on input "0" at bounding box center [230, 268] width 71 height 19
type input "2"
click at [240, 306] on input "0" at bounding box center [230, 296] width 71 height 19
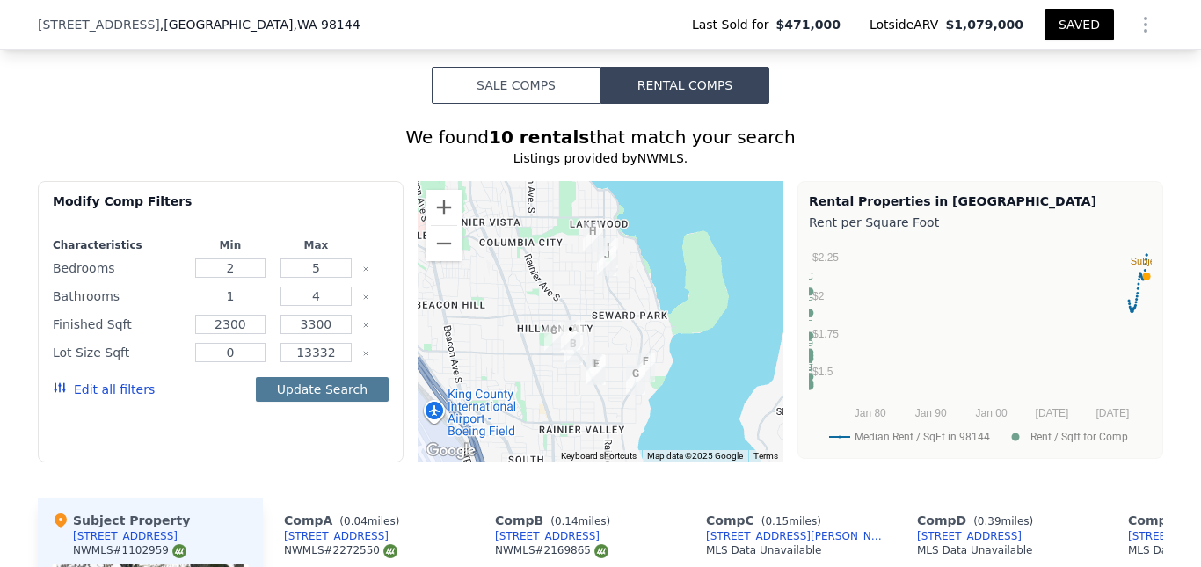
type input "1"
click at [316, 402] on button "Update Search" at bounding box center [322, 389] width 133 height 25
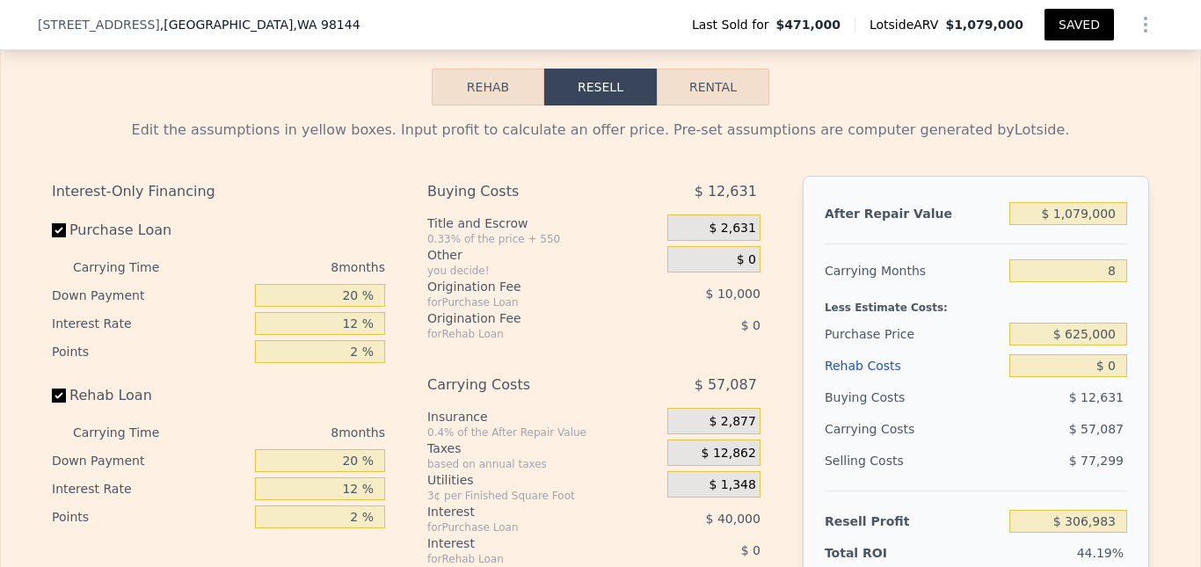
scroll to position [2629, 0]
click at [717, 105] on button "Rental" at bounding box center [713, 86] width 113 height 37
select select "30"
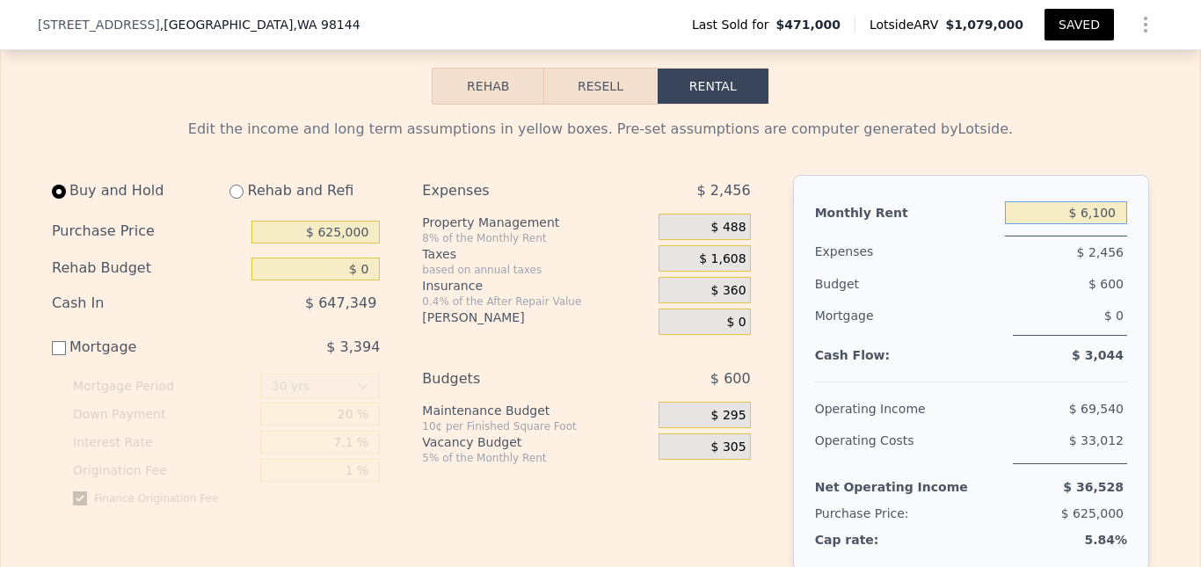
click at [1067, 224] on input "$ 6,100" at bounding box center [1066, 212] width 122 height 23
type input "$ 6,100"
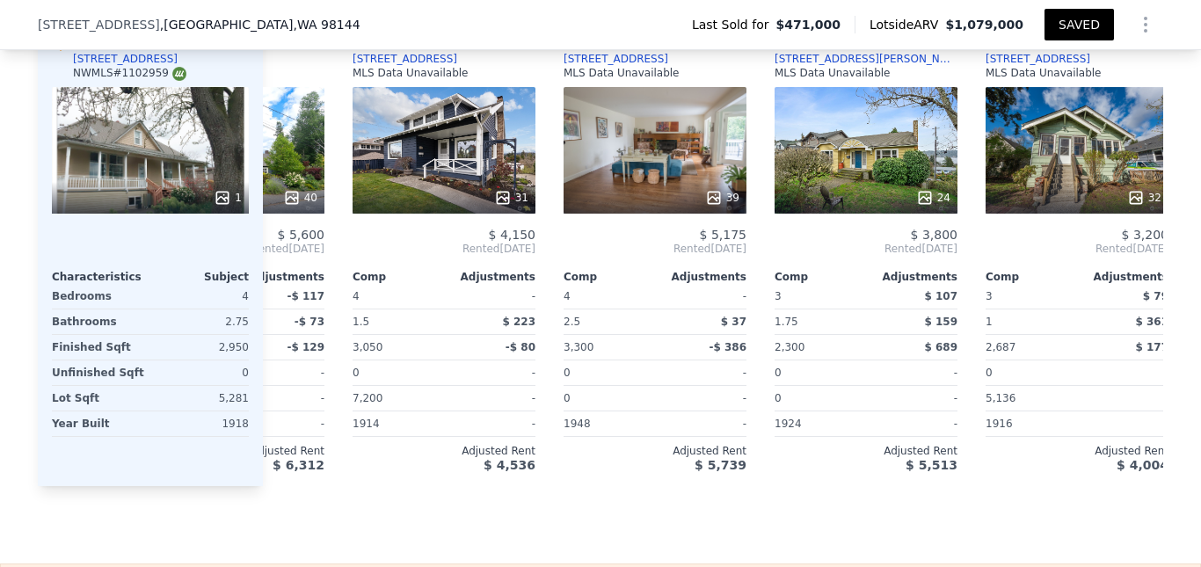
scroll to position [0, 570]
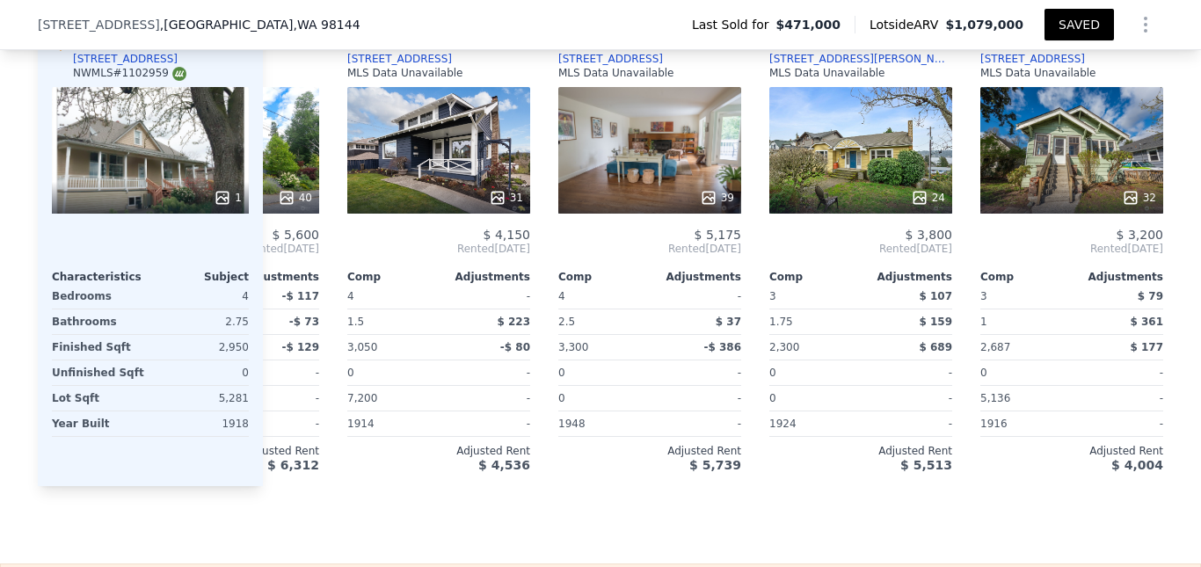
click at [1149, 23] on icon "Show Options" at bounding box center [1145, 24] width 21 height 21
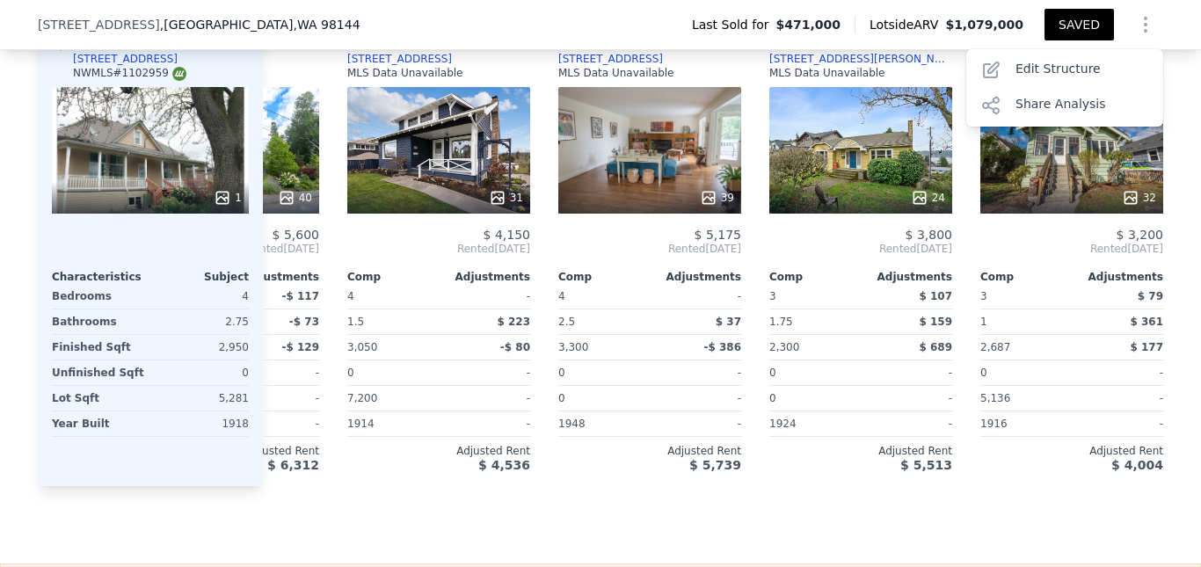
click at [1145, 25] on icon "Show Options" at bounding box center [1146, 25] width 2 height 14
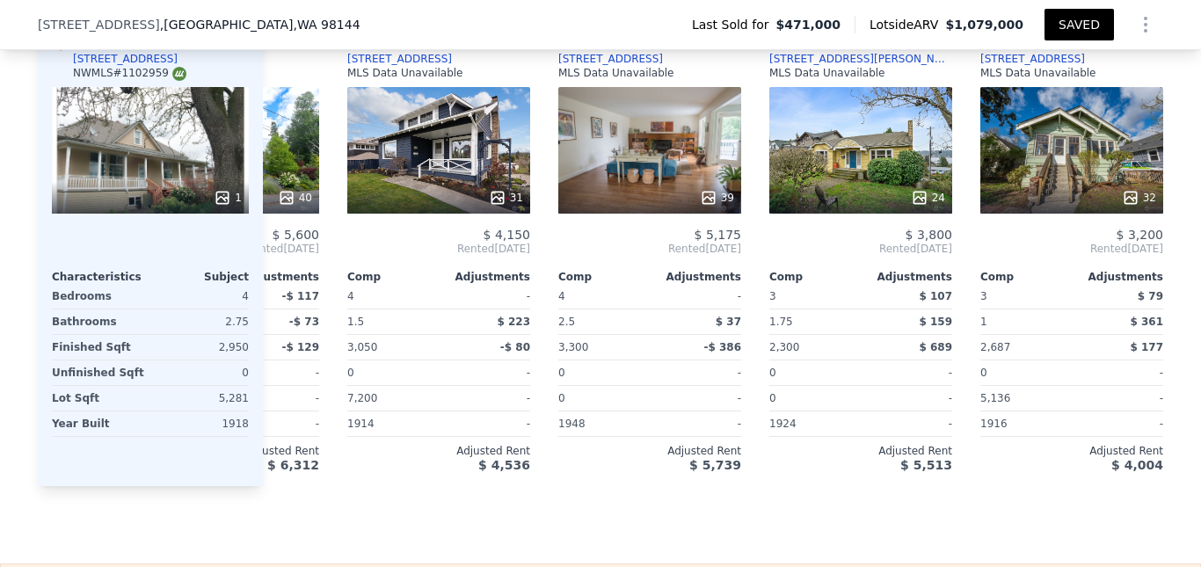
click at [1145, 24] on icon "Show Options" at bounding box center [1146, 25] width 2 height 14
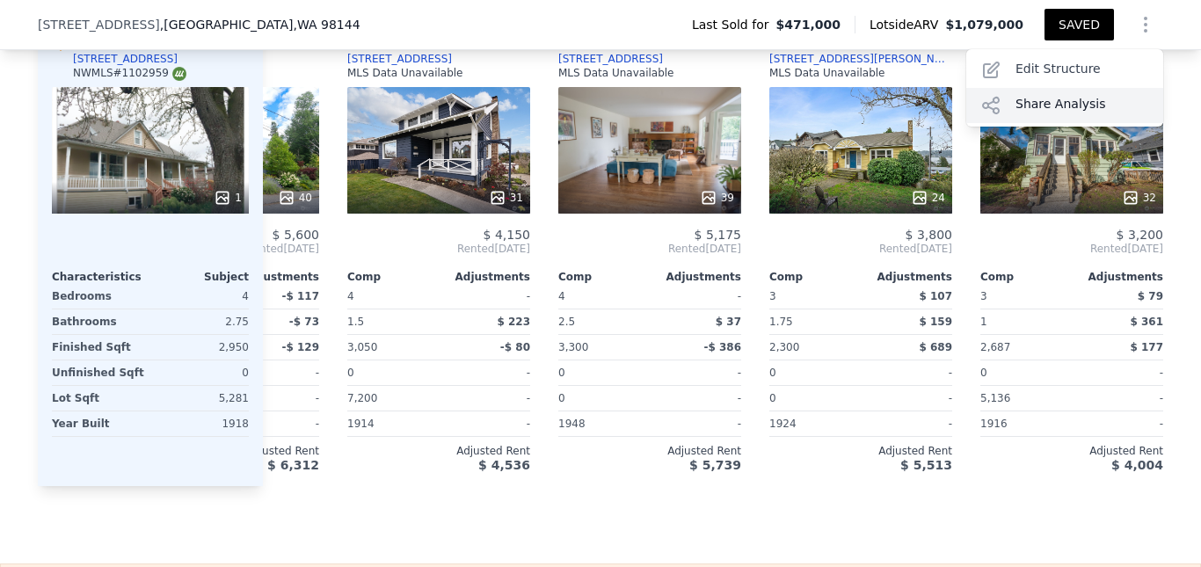
click at [1059, 106] on div "Share Analysis" at bounding box center [1064, 105] width 197 height 35
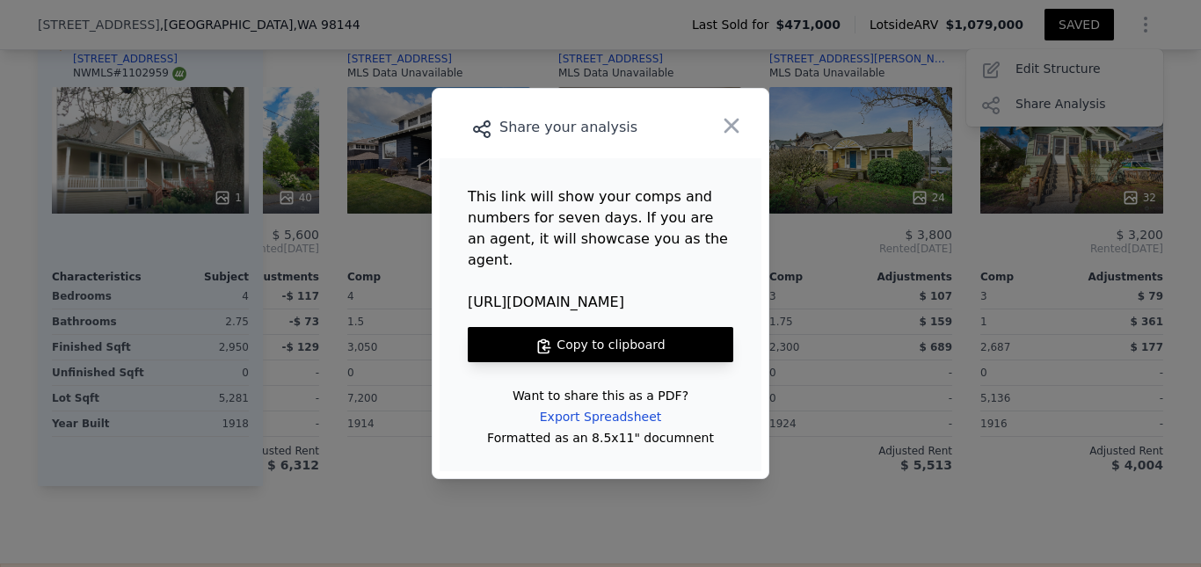
click at [587, 328] on button "Copy to clipboard" at bounding box center [601, 344] width 266 height 35
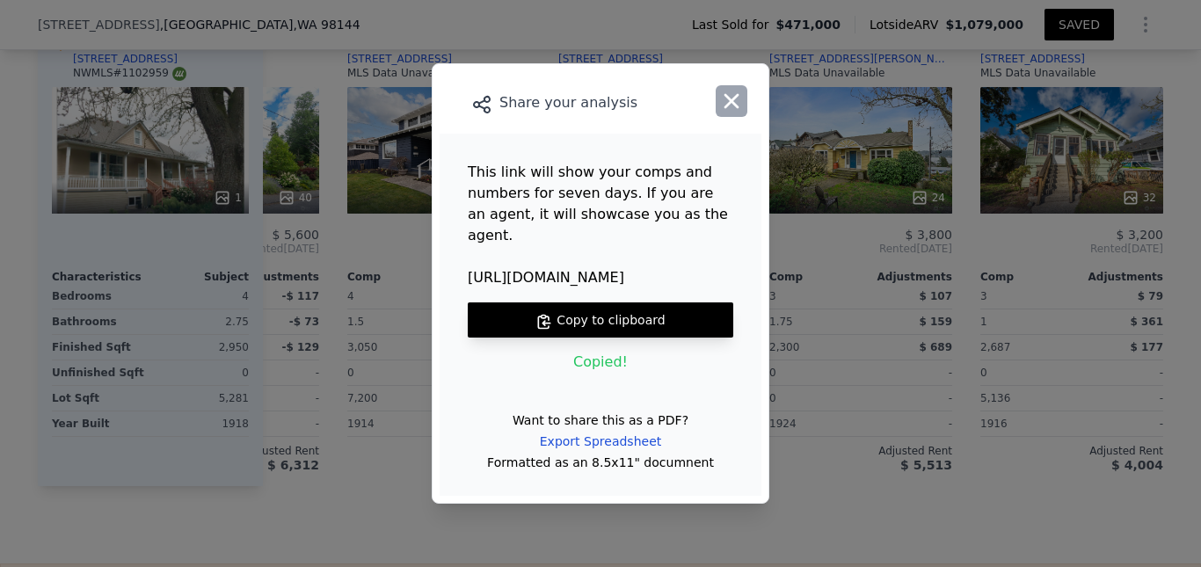
click at [730, 109] on icon "button" at bounding box center [732, 101] width 15 height 15
